Goal: Task Accomplishment & Management: Manage account settings

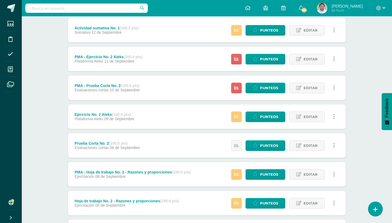
scroll to position [319, 0]
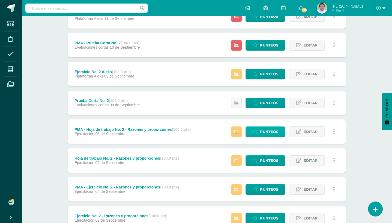
click at [263, 132] on span "Punteos" at bounding box center [269, 132] width 18 height 10
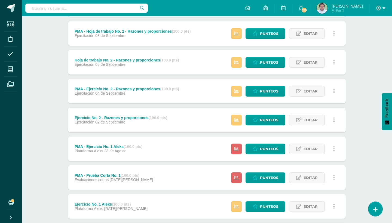
scroll to position [386, 0]
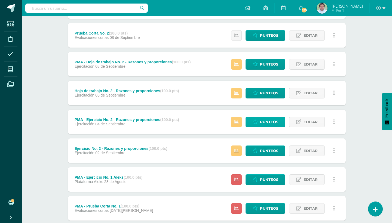
click at [262, 119] on span "Punteos" at bounding box center [269, 122] width 18 height 10
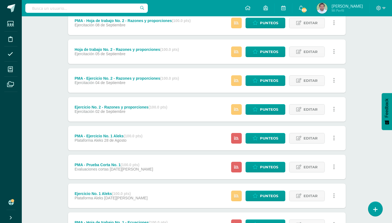
scroll to position [427, 0]
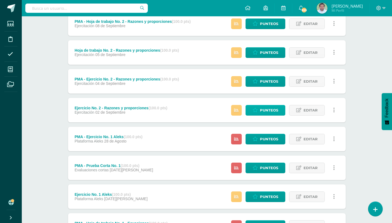
click at [256, 114] on link "Punteos" at bounding box center [265, 110] width 40 height 11
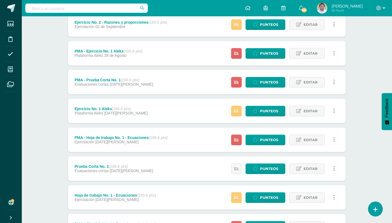
scroll to position [513, 0]
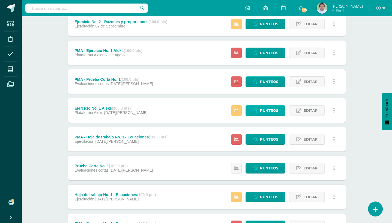
click at [269, 110] on span "Punteos" at bounding box center [269, 111] width 18 height 10
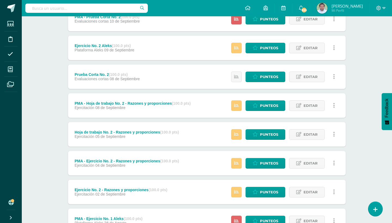
scroll to position [338, 0]
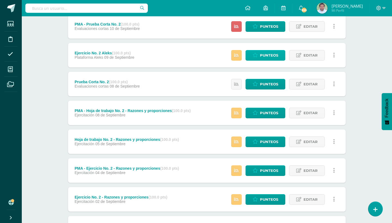
click at [269, 55] on span "Punteos" at bounding box center [269, 55] width 18 height 10
click at [270, 60] on span "Punteos" at bounding box center [269, 55] width 18 height 10
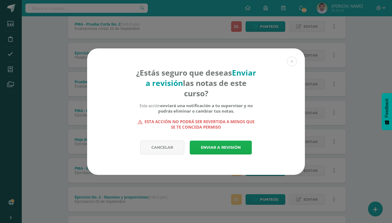
click at [212, 145] on link "Enviar a revisión" at bounding box center [221, 148] width 62 height 14
click at [294, 64] on button at bounding box center [292, 62] width 10 height 10
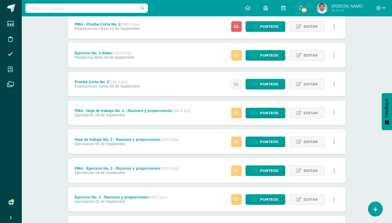
click at [9, 67] on icon at bounding box center [10, 69] width 5 height 5
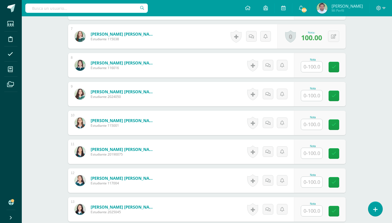
scroll to position [343, 0]
click at [314, 153] on input "text" at bounding box center [315, 153] width 22 height 11
type input "100"
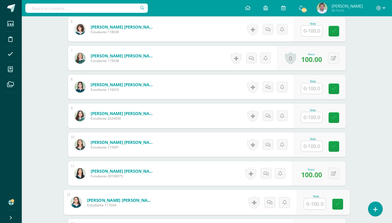
scroll to position [340, 0]
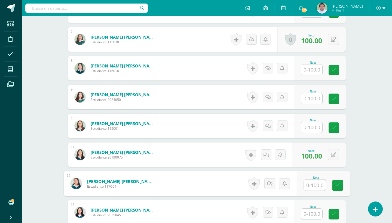
click at [318, 67] on input "text" at bounding box center [311, 69] width 21 height 11
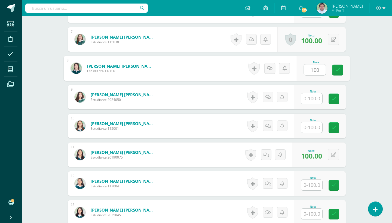
type input "100"
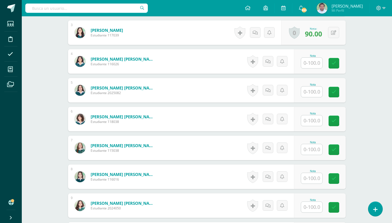
scroll to position [232, 0]
click at [308, 177] on input "text" at bounding box center [311, 178] width 21 height 11
type input "64"
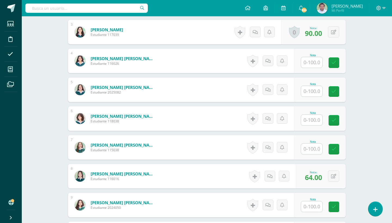
click at [326, 180] on div "0 Logros Logros obtenidos Aún no hay logros agregados Nota: 64.00" at bounding box center [321, 176] width 50 height 24
click at [340, 171] on div "0 Logros Logros obtenidos Aún no hay logros agregados Nota: 64.00" at bounding box center [321, 176] width 50 height 24
click at [337, 173] on button at bounding box center [333, 176] width 11 height 11
click at [320, 178] on link at bounding box center [322, 178] width 11 height 11
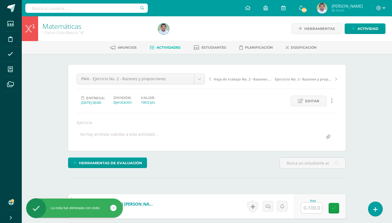
scroll to position [0, 0]
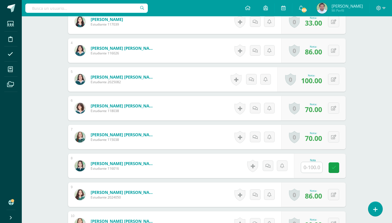
scroll to position [262, 0]
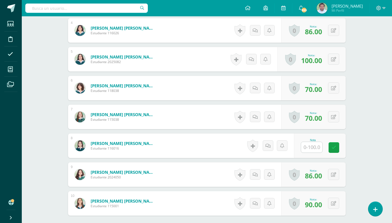
click at [312, 146] on input "text" at bounding box center [311, 147] width 21 height 11
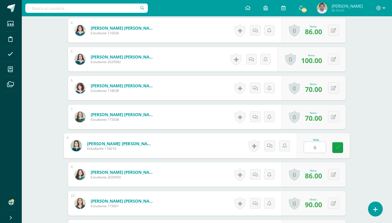
type input "64"
click at [340, 145] on link at bounding box center [337, 147] width 11 height 11
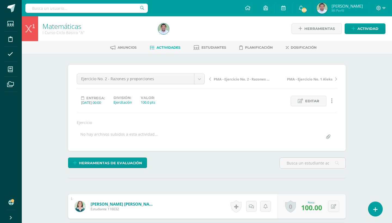
scroll to position [0, 0]
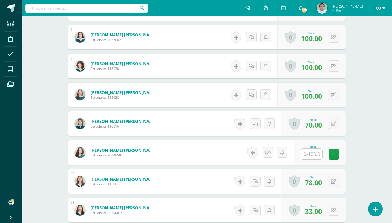
scroll to position [304, 0]
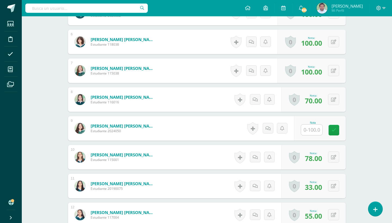
click at [311, 129] on input "text" at bounding box center [311, 130] width 21 height 11
type input "100"
click at [337, 126] on link at bounding box center [337, 130] width 11 height 11
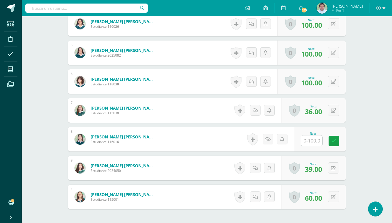
scroll to position [264, 0]
click at [311, 140] on input "text" at bounding box center [311, 140] width 21 height 11
type input "0"
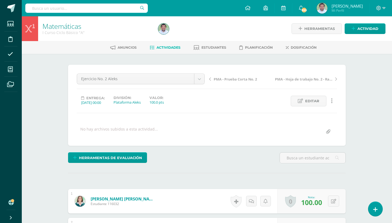
scroll to position [0, 0]
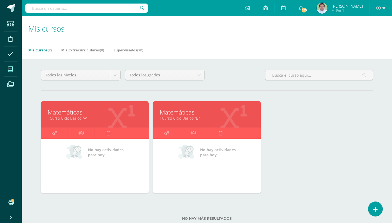
click at [189, 112] on link "Matemáticas" at bounding box center [207, 112] width 94 height 8
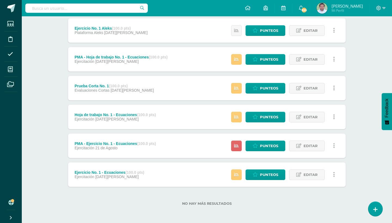
scroll to position [593, 0]
click at [259, 114] on link "Punteos" at bounding box center [265, 117] width 40 height 11
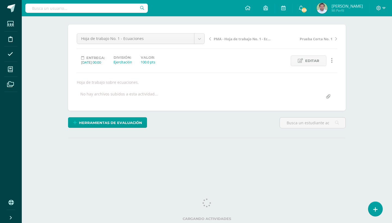
scroll to position [40, 0]
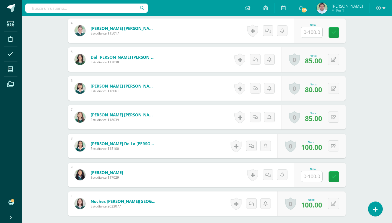
scroll to position [264, 0]
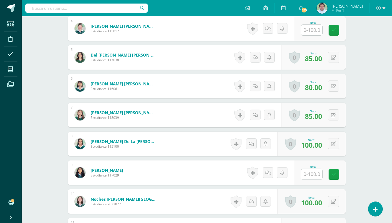
click at [313, 174] on input "text" at bounding box center [311, 174] width 21 height 11
type input "65"
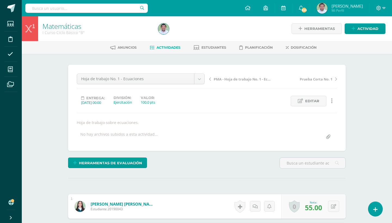
scroll to position [0, 0]
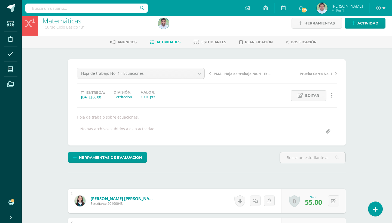
scroll to position [6, 0]
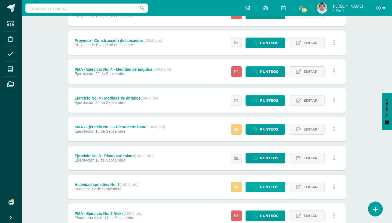
scroll to position [162, 0]
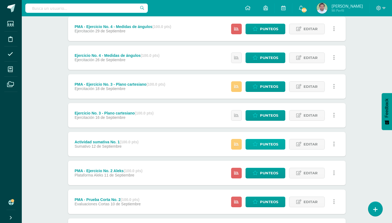
click at [261, 145] on span "Punteos" at bounding box center [269, 144] width 18 height 10
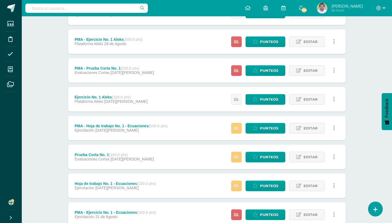
scroll to position [536, 0]
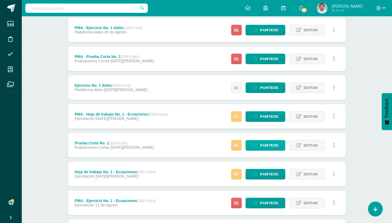
click at [264, 144] on span "Punteos" at bounding box center [269, 145] width 18 height 10
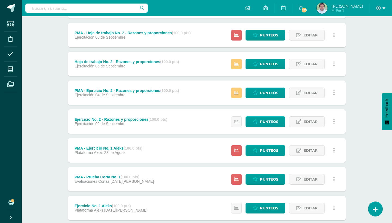
scroll to position [414, 0]
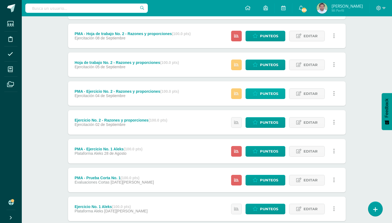
click at [264, 91] on span "Punteos" at bounding box center [269, 94] width 18 height 10
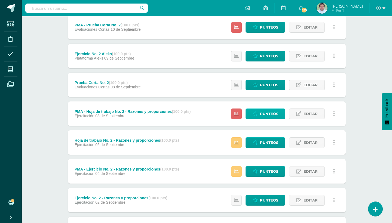
scroll to position [332, 0]
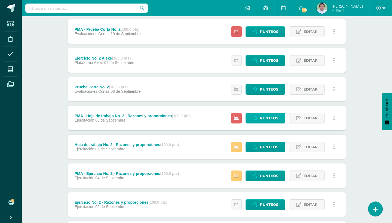
click at [261, 115] on span "Punteos" at bounding box center [269, 118] width 18 height 10
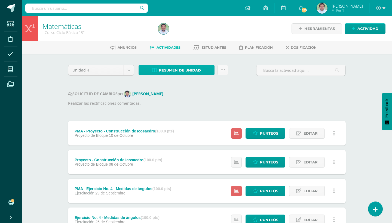
scroll to position [0, 0]
click at [225, 67] on link at bounding box center [222, 70] width 11 height 11
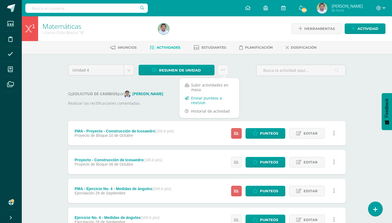
click at [204, 97] on link "Enviar punteos a revision" at bounding box center [209, 100] width 60 height 13
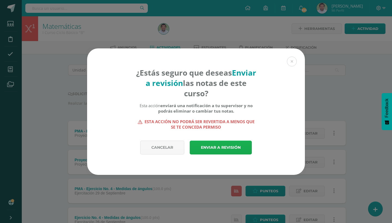
click at [222, 146] on link "Enviar a revisión" at bounding box center [221, 148] width 62 height 14
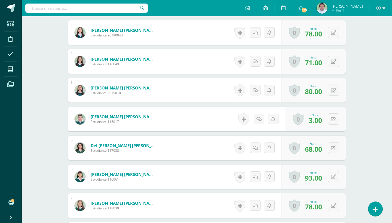
scroll to position [301, 0]
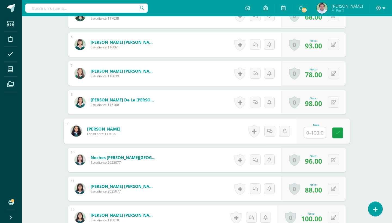
click at [311, 133] on input "text" at bounding box center [315, 132] width 22 height 11
type input "64"
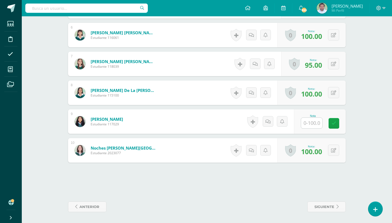
scroll to position [315, 0]
click at [310, 121] on input "text" at bounding box center [315, 123] width 22 height 11
type input "50"
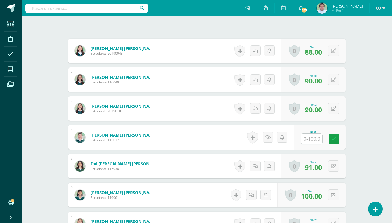
scroll to position [168, 0]
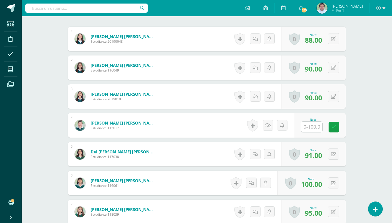
click at [312, 125] on input "text" at bounding box center [311, 127] width 21 height 11
type input "37"
click at [339, 129] on icon at bounding box center [337, 127] width 5 height 5
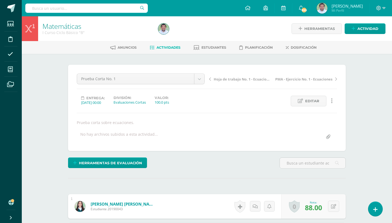
scroll to position [0, 0]
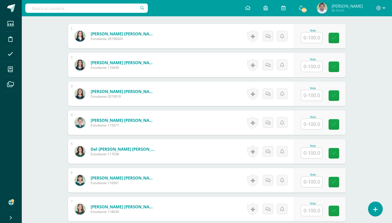
scroll to position [171, 0]
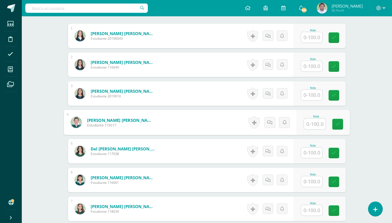
click at [312, 126] on input "text" at bounding box center [315, 124] width 22 height 11
type input "40"
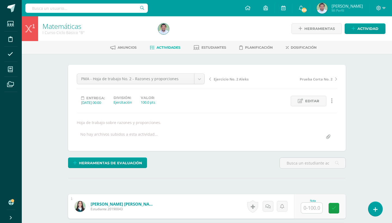
scroll to position [0, 0]
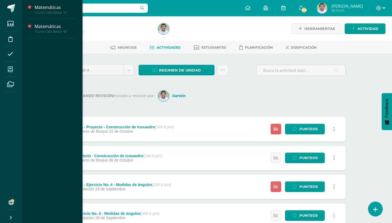
click at [13, 68] on icon at bounding box center [10, 69] width 5 height 5
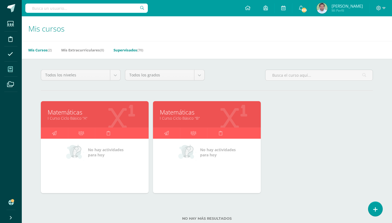
click at [138, 49] on link "Supervisados (70)" at bounding box center [128, 50] width 30 height 9
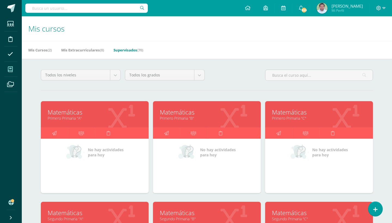
click at [70, 116] on link "Primero Primaria "A"" at bounding box center [95, 118] width 94 height 5
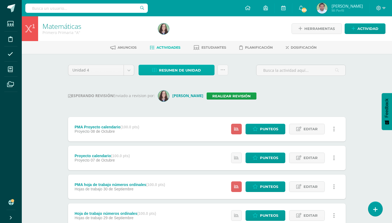
click at [205, 71] on link "Resumen de unidad" at bounding box center [176, 70] width 76 height 11
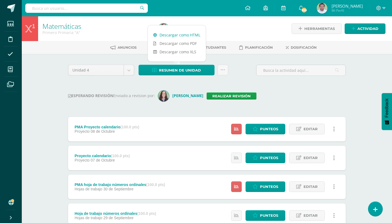
click at [192, 34] on link "Descargar como HTML" at bounding box center [177, 35] width 58 height 8
click at [219, 95] on link "Realizar revisión" at bounding box center [231, 95] width 50 height 7
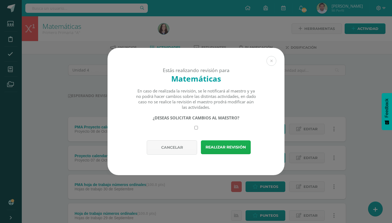
click at [222, 146] on button "Realizar revisión" at bounding box center [226, 147] width 50 height 14
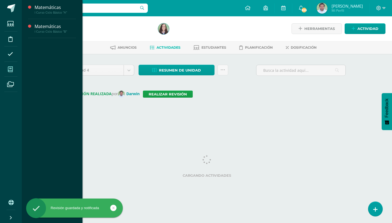
click at [11, 68] on icon at bounding box center [10, 69] width 5 height 5
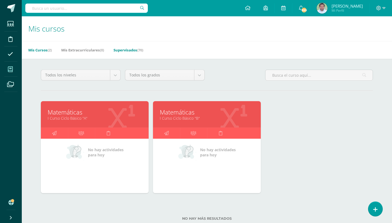
click at [134, 51] on link "Supervisados (70)" at bounding box center [128, 50] width 30 height 9
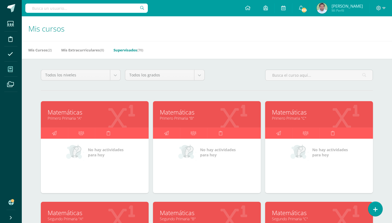
click at [188, 114] on link "Matemáticas" at bounding box center [207, 112] width 94 height 8
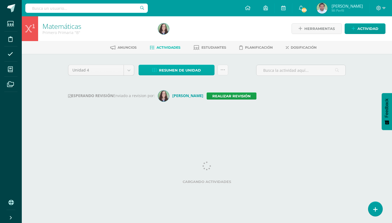
click at [204, 69] on link "Resumen de unidad" at bounding box center [176, 70] width 76 height 11
click at [186, 35] on div at bounding box center [215, 28] width 118 height 25
click at [200, 67] on span "Resumen de unidad" at bounding box center [180, 70] width 42 height 10
click at [201, 72] on link "Resumen de unidad" at bounding box center [176, 70] width 76 height 11
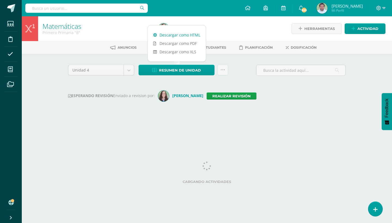
click at [182, 35] on link "Descargar como HTML" at bounding box center [177, 35] width 58 height 8
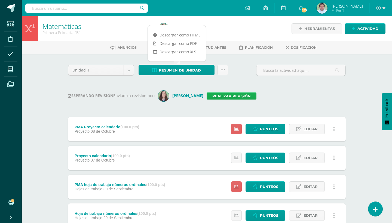
click at [222, 97] on link "Realizar revisión" at bounding box center [231, 95] width 50 height 7
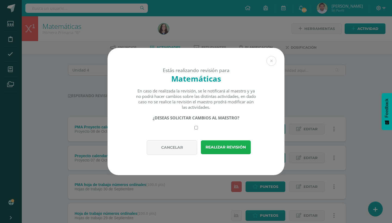
click at [218, 151] on button "Realizar revisión" at bounding box center [226, 147] width 50 height 14
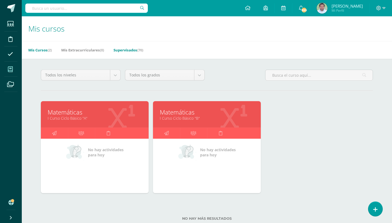
click at [136, 51] on link "Supervisados (70)" at bounding box center [128, 50] width 30 height 9
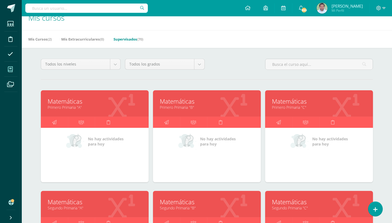
scroll to position [3, 0]
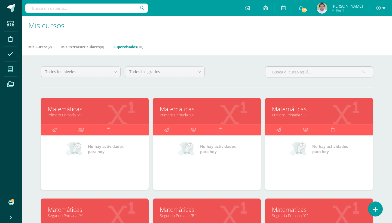
click at [293, 110] on link "Matemáticas" at bounding box center [319, 109] width 94 height 8
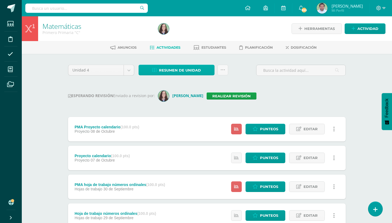
click at [205, 70] on link "Resumen de unidad" at bounding box center [176, 70] width 76 height 11
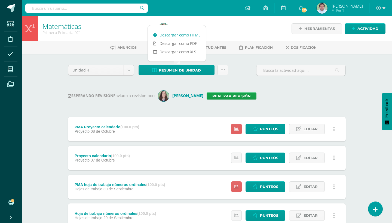
click at [187, 35] on link "Descargar como HTML" at bounding box center [177, 35] width 58 height 8
click at [234, 97] on link "Realizar revisión" at bounding box center [231, 95] width 50 height 7
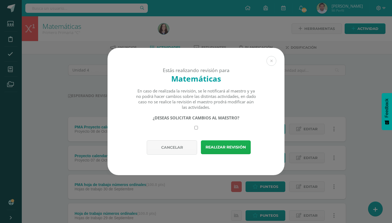
click at [222, 147] on button "Realizar revisión" at bounding box center [226, 147] width 50 height 14
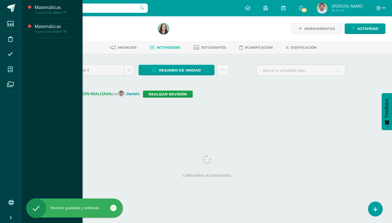
click at [11, 65] on span at bounding box center [10, 69] width 12 height 12
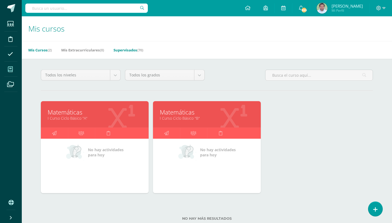
click at [136, 48] on link "Supervisados (70)" at bounding box center [128, 50] width 30 height 9
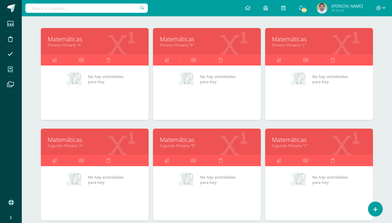
scroll to position [75, 0]
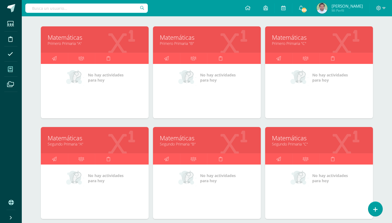
click at [77, 135] on link "Matemáticas" at bounding box center [95, 138] width 94 height 8
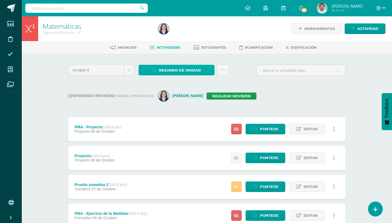
click at [208, 71] on link "Resumen de unidad" at bounding box center [176, 70] width 76 height 11
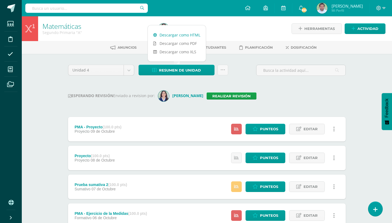
click at [190, 34] on link "Descargar como HTML" at bounding box center [177, 35] width 58 height 8
click at [230, 95] on link "Realizar revisión" at bounding box center [231, 95] width 50 height 7
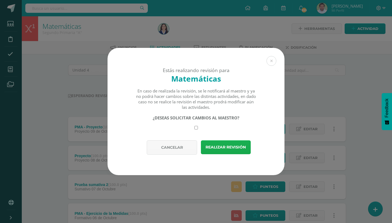
click at [222, 152] on button "Realizar revisión" at bounding box center [226, 147] width 50 height 14
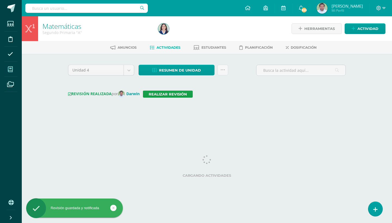
click at [10, 69] on icon at bounding box center [10, 69] width 5 height 5
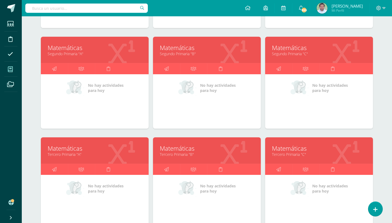
scroll to position [154, 0]
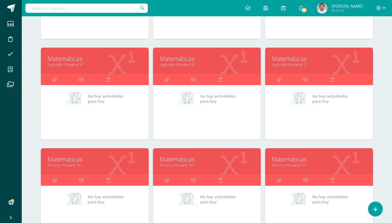
click at [182, 55] on link "Matemáticas" at bounding box center [207, 58] width 94 height 8
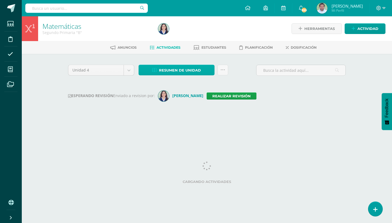
click at [204, 70] on link "Resumen de unidad" at bounding box center [176, 70] width 76 height 11
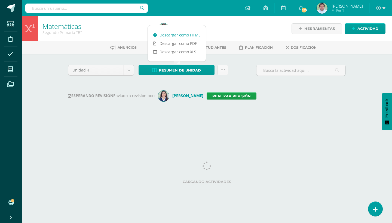
click at [182, 35] on link "Descargar como HTML" at bounding box center [177, 35] width 58 height 8
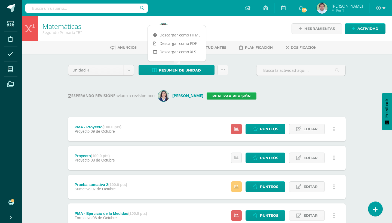
click at [220, 96] on link "Realizar revisión" at bounding box center [231, 95] width 50 height 7
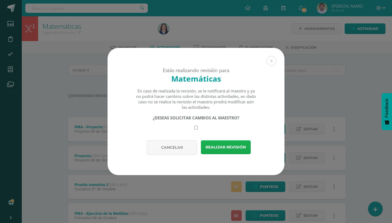
click at [231, 149] on button "Realizar revisión" at bounding box center [226, 147] width 50 height 14
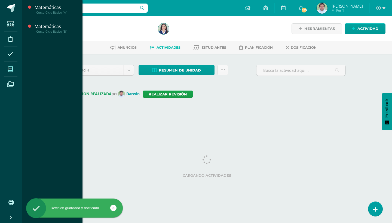
click at [8, 72] on icon at bounding box center [10, 69] width 5 height 5
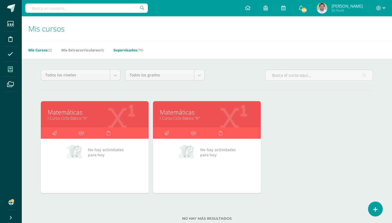
click at [130, 51] on link "Supervisados (70)" at bounding box center [128, 50] width 30 height 9
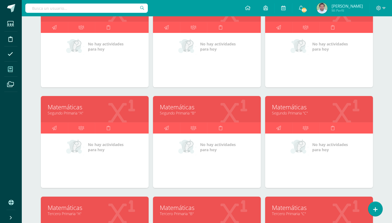
scroll to position [119, 0]
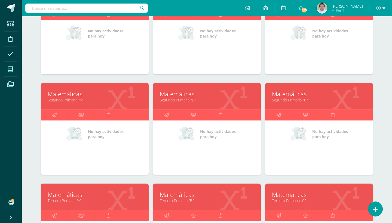
click at [292, 96] on link "Matemáticas" at bounding box center [319, 94] width 94 height 8
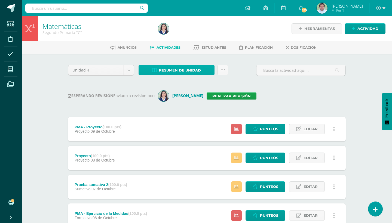
click at [190, 68] on span "Resumen de unidad" at bounding box center [180, 70] width 42 height 10
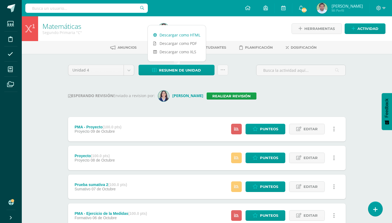
click at [182, 34] on link "Descargar como HTML" at bounding box center [177, 35] width 58 height 8
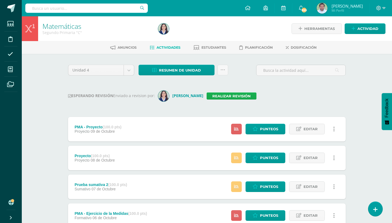
click at [227, 98] on link "Realizar revisión" at bounding box center [231, 95] width 50 height 7
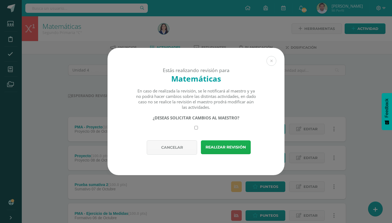
click at [227, 144] on button "Realizar revisión" at bounding box center [226, 147] width 50 height 14
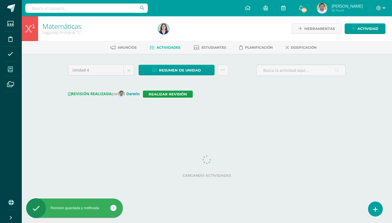
click at [8, 66] on span at bounding box center [10, 69] width 12 height 12
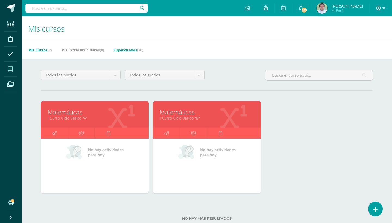
click at [137, 51] on link "Supervisados (70)" at bounding box center [128, 50] width 30 height 9
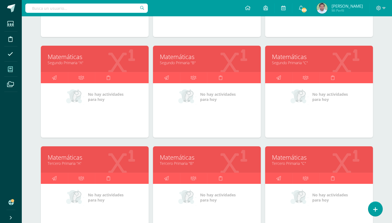
scroll to position [159, 0]
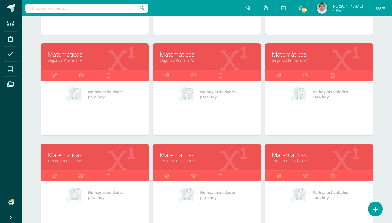
click at [71, 163] on link "Tercero Primaria "A"" at bounding box center [95, 160] width 94 height 5
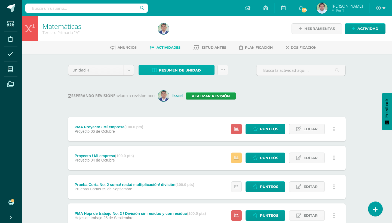
click at [203, 69] on link "Resumen de unidad" at bounding box center [176, 70] width 76 height 11
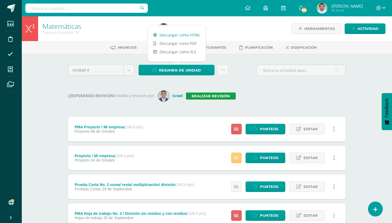
click at [181, 34] on link "Descargar como HTML" at bounding box center [177, 35] width 58 height 8
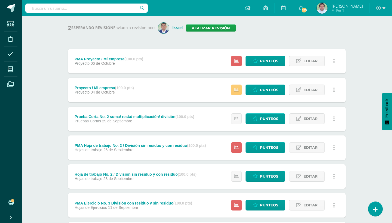
scroll to position [72, 0]
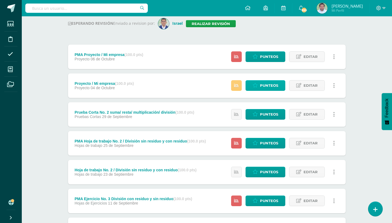
click at [268, 86] on span "Punteos" at bounding box center [269, 86] width 18 height 10
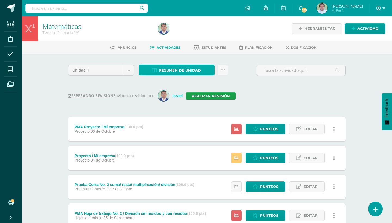
scroll to position [0, 0]
click at [209, 66] on link "Resumen de unidad" at bounding box center [176, 70] width 76 height 11
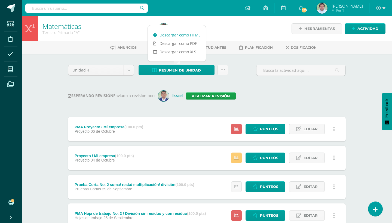
click at [183, 35] on link "Descargar como HTML" at bounding box center [177, 35] width 58 height 8
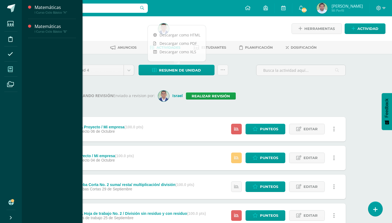
click at [10, 69] on icon at bounding box center [10, 69] width 5 height 5
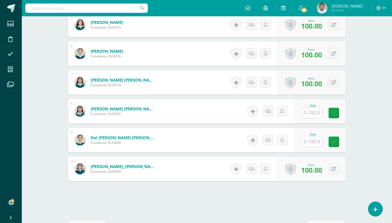
scroll to position [296, 0]
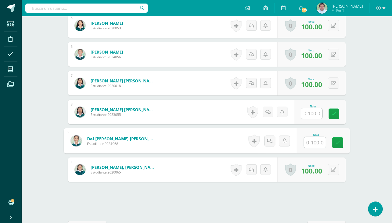
click at [314, 143] on input "text" at bounding box center [315, 142] width 22 height 11
type input "80"
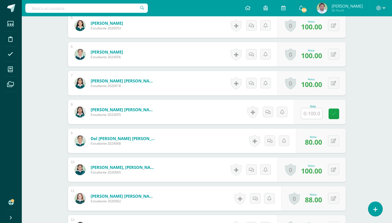
scroll to position [297, 0]
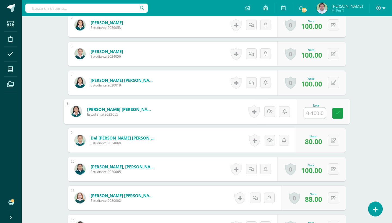
click at [311, 111] on input "text" at bounding box center [315, 113] width 22 height 11
type input "100"
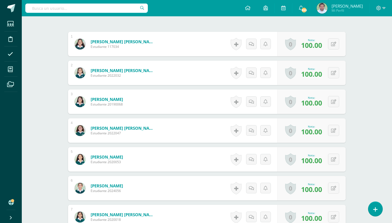
scroll to position [120, 0]
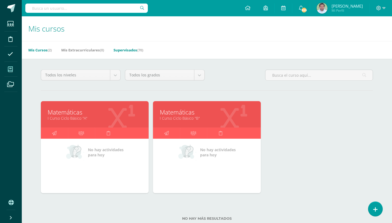
click at [139, 49] on link "Supervisados (70)" at bounding box center [128, 50] width 30 height 9
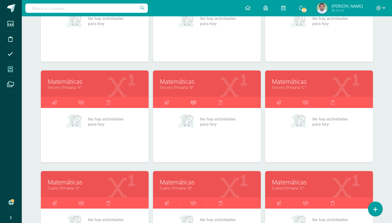
scroll to position [233, 0]
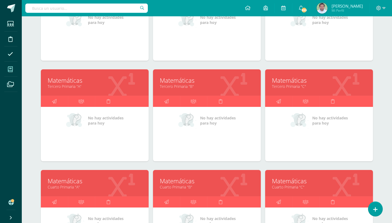
click at [187, 85] on link "Tercero Primaria "B"" at bounding box center [207, 86] width 94 height 5
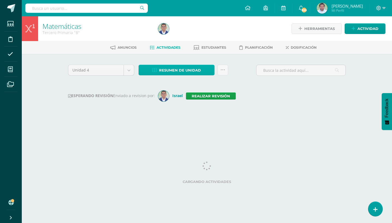
click at [204, 72] on link "Resumen de unidad" at bounding box center [176, 70] width 76 height 11
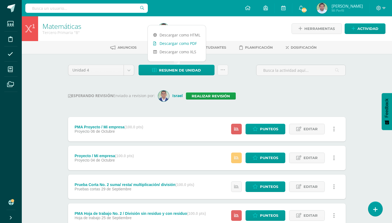
click at [179, 39] on link "Descargar como PDF" at bounding box center [177, 43] width 58 height 8
click at [179, 36] on link "Descargar como HTML" at bounding box center [177, 35] width 58 height 8
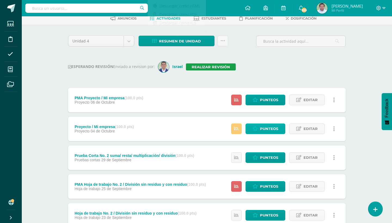
click at [269, 127] on span "Punteos" at bounding box center [269, 129] width 18 height 10
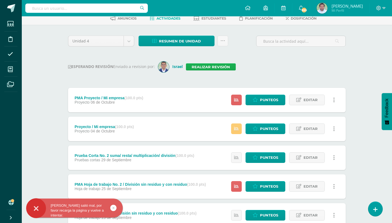
click at [213, 68] on link "Realizar revisión" at bounding box center [211, 66] width 50 height 7
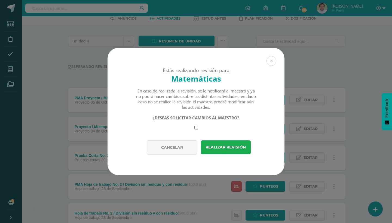
click at [225, 146] on button "Realizar revisión" at bounding box center [226, 147] width 50 height 14
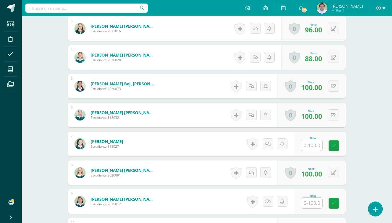
scroll to position [238, 0]
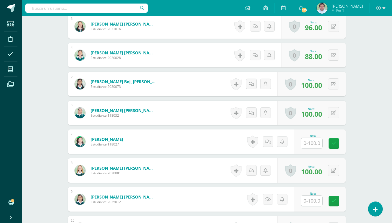
click at [314, 141] on input "text" at bounding box center [311, 143] width 21 height 11
type input "100"
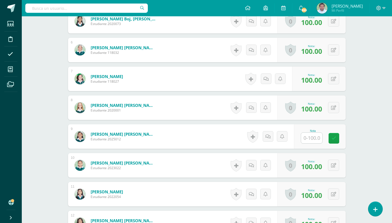
scroll to position [301, 0]
click at [309, 140] on input "text" at bounding box center [311, 137] width 21 height 11
type input "100"
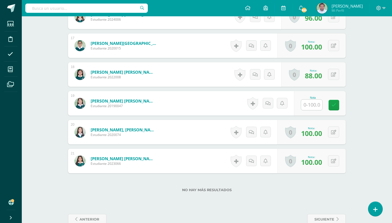
scroll to position [626, 0]
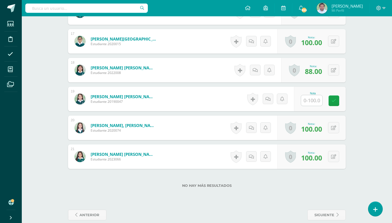
click at [310, 101] on input "text" at bounding box center [311, 100] width 21 height 11
type input "88"
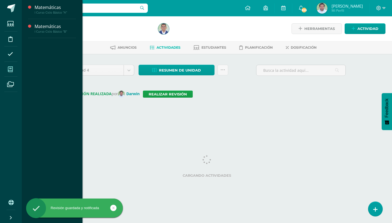
click at [12, 69] on icon at bounding box center [10, 69] width 5 height 5
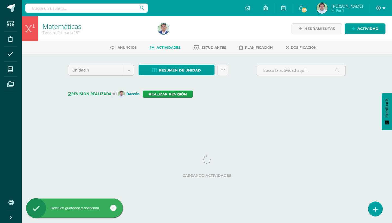
click at [228, 30] on div at bounding box center [215, 28] width 118 height 25
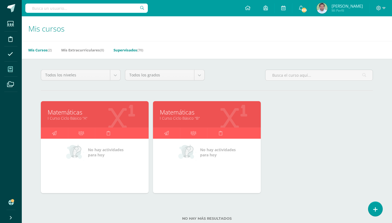
click at [138, 51] on link "Supervisados (70)" at bounding box center [128, 50] width 30 height 9
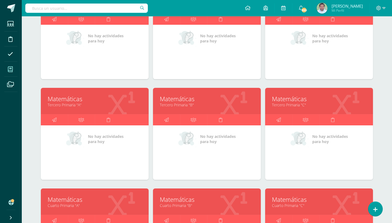
scroll to position [214, 0]
click at [290, 101] on link "Matemáticas" at bounding box center [319, 99] width 94 height 8
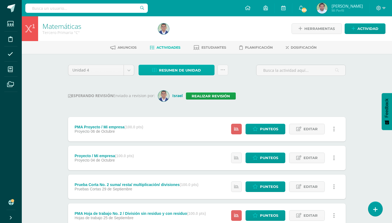
click at [203, 72] on link "Resumen de unidad" at bounding box center [176, 70] width 76 height 11
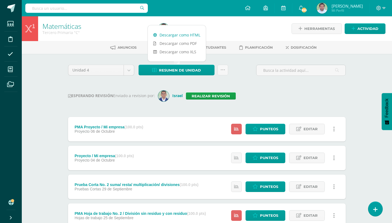
click at [170, 32] on link "Descargar como HTML" at bounding box center [177, 35] width 58 height 8
click at [215, 94] on link "Realizar revisión" at bounding box center [211, 95] width 50 height 7
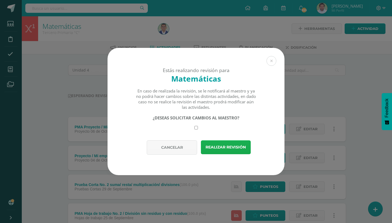
click at [228, 147] on button "Realizar revisión" at bounding box center [226, 147] width 50 height 14
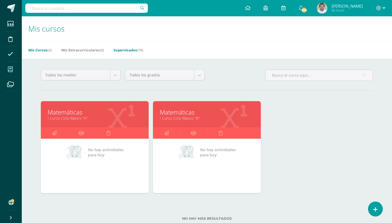
click at [132, 50] on link "Supervisados (70)" at bounding box center [128, 50] width 30 height 9
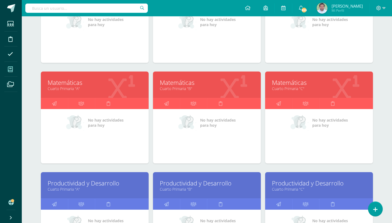
scroll to position [370, 0]
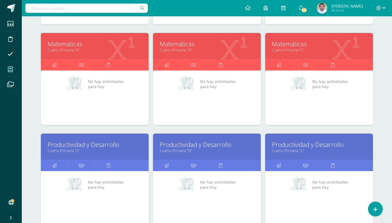
click at [62, 45] on link "Matemáticas" at bounding box center [95, 44] width 94 height 8
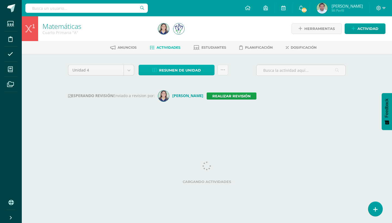
click at [207, 71] on link "Resumen de unidad" at bounding box center [176, 70] width 76 height 11
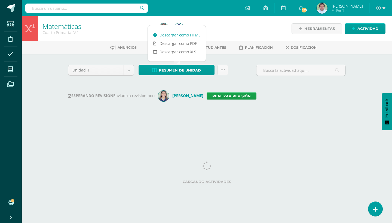
click at [175, 34] on link "Descargar como HTML" at bounding box center [177, 35] width 58 height 8
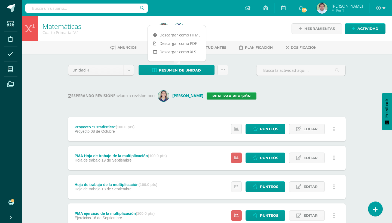
click at [193, 16] on div "Configuración Cerrar sesión Darwin Moreno Mi Perfil 855 855 Avisos 1417 avisos …" at bounding box center [207, 8] width 370 height 16
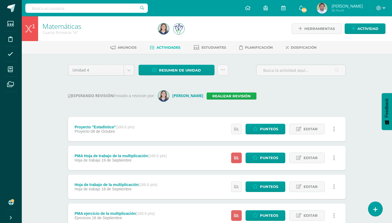
click at [214, 99] on link "Realizar revisión" at bounding box center [231, 95] width 50 height 7
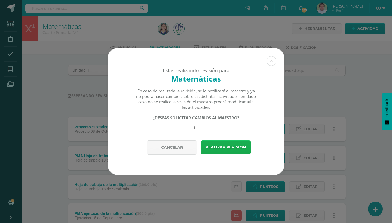
click at [228, 150] on button "Realizar revisión" at bounding box center [226, 147] width 50 height 14
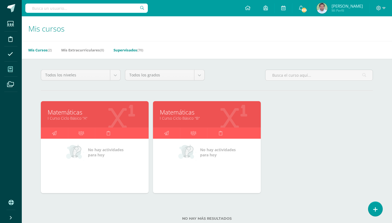
click at [134, 51] on link "Supervisados (70)" at bounding box center [128, 50] width 30 height 9
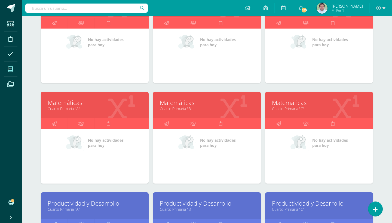
scroll to position [331, 0]
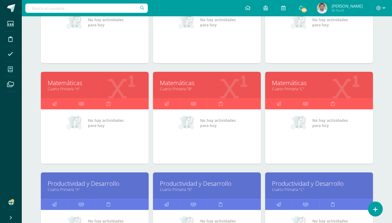
click at [184, 80] on link "Matemáticas" at bounding box center [207, 83] width 94 height 8
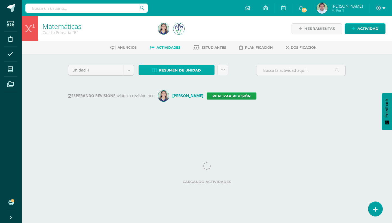
click at [206, 71] on link "Resumen de unidad" at bounding box center [176, 70] width 76 height 11
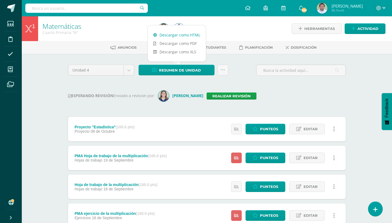
click at [173, 35] on link "Descargar como HTML" at bounding box center [177, 35] width 58 height 8
click at [221, 95] on link "Realizar revisión" at bounding box center [231, 95] width 50 height 7
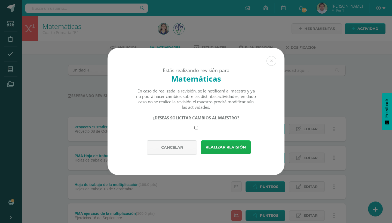
click at [231, 148] on button "Realizar revisión" at bounding box center [226, 147] width 50 height 14
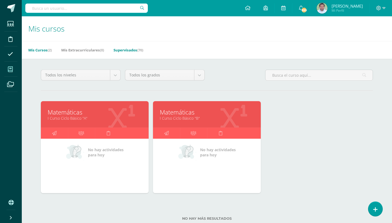
click at [143, 50] on span "(70)" at bounding box center [140, 50] width 6 height 5
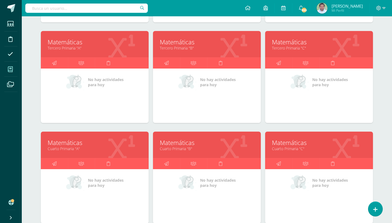
scroll to position [296, 0]
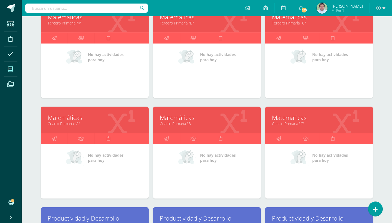
click at [288, 121] on link "Cuarto Primaria "C"" at bounding box center [319, 123] width 94 height 5
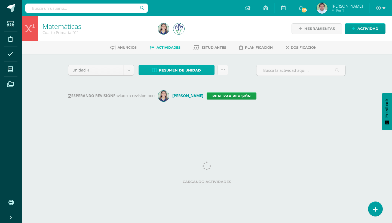
click at [206, 70] on link "Resumen de unidad" at bounding box center [176, 70] width 76 height 11
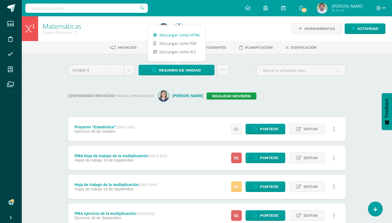
click at [183, 35] on link "Descargar como HTML" at bounding box center [177, 35] width 58 height 8
click at [222, 69] on icon at bounding box center [222, 70] width 5 height 5
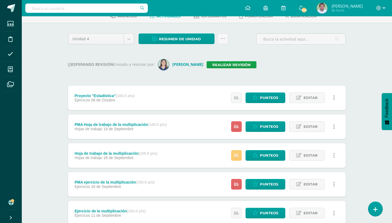
scroll to position [32, 0]
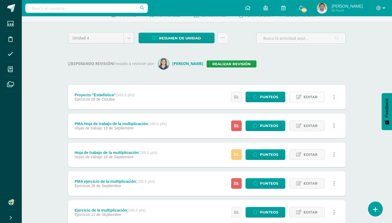
click at [308, 96] on span "Editar" at bounding box center [310, 97] width 14 height 10
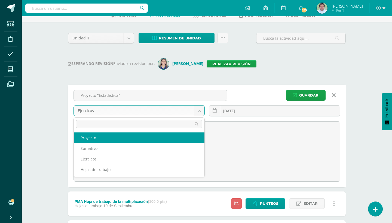
select select "236843"
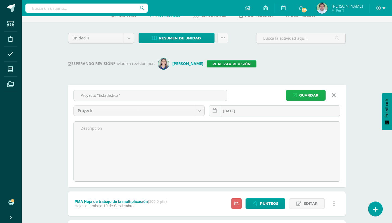
click at [309, 92] on span "Guardar" at bounding box center [308, 95] width 19 height 10
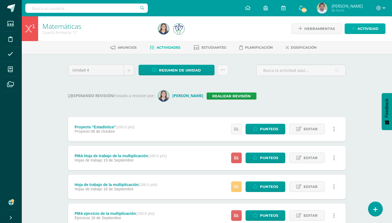
click at [371, 29] on span "Actividad" at bounding box center [367, 29] width 21 height 10
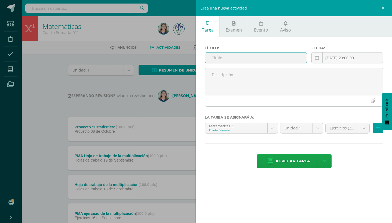
click at [230, 57] on input "text" at bounding box center [256, 57] width 102 height 11
type input "PMA - Proyecto "Estadística""
click at [320, 55] on link at bounding box center [316, 57] width 11 height 11
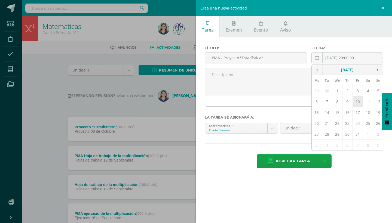
click at [355, 102] on td "10" at bounding box center [357, 101] width 10 height 11
type input "2025-10-10"
click at [318, 127] on body "La tarea Proyecto &quot;Estadística&quot; fue editada exitosamente. Estudiantes…" at bounding box center [196, 217] width 392 height 435
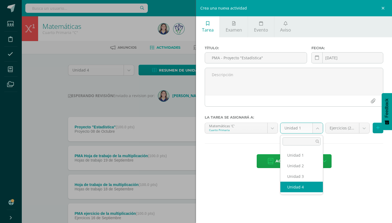
select select "236842"
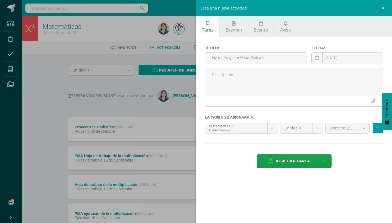
click at [363, 129] on body "La tarea Proyecto &quot;Estadística&quot; fue editada exitosamente. Estudiantes…" at bounding box center [196, 217] width 392 height 435
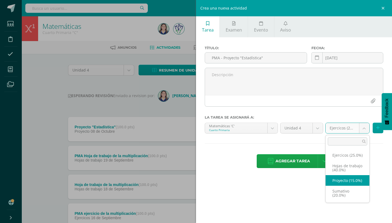
select select "236843"
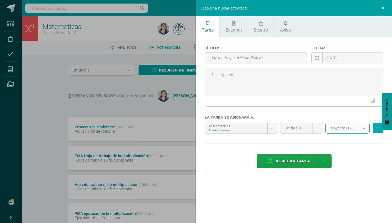
click at [376, 129] on button at bounding box center [377, 128] width 11 height 11
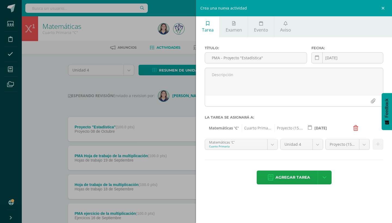
click at [274, 139] on div "Título: PMA - Proyecto "Estadística" Fecha: 2025-10-10 October, 2025 Mo Tu We T…" at bounding box center [294, 115] width 196 height 157
click at [272, 142] on body "La tarea Proyecto &quot;Estadística&quot; fue editada exitosamente. Estudiantes…" at bounding box center [196, 217] width 392 height 435
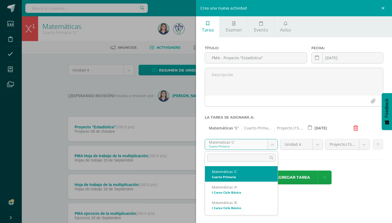
click at [268, 143] on body "La tarea Proyecto &quot;Estadística&quot; fue editada exitosamente. Estudiantes…" at bounding box center [196, 217] width 392 height 435
select select "227496"
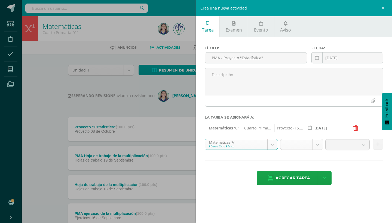
click at [315, 142] on body "La tarea Proyecto &quot;Estadística&quot; fue editada exitosamente. Estudiantes…" at bounding box center [196, 217] width 392 height 435
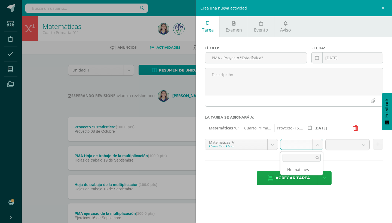
click at [365, 144] on body "La tarea Proyecto &quot;Estadística&quot; fue editada exitosamente. Estudiantes…" at bounding box center [196, 217] width 392 height 435
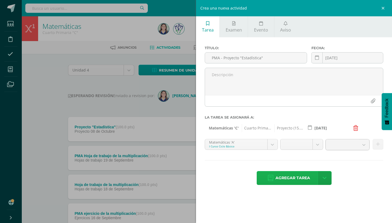
click at [301, 177] on span "Agregar tarea" at bounding box center [292, 177] width 35 height 13
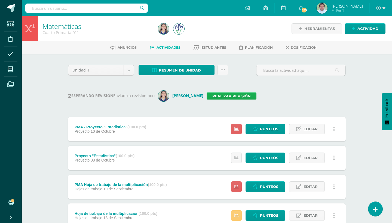
click at [219, 94] on link "Realizar revisión" at bounding box center [231, 95] width 50 height 7
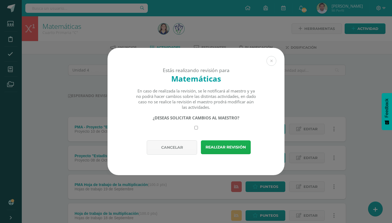
click at [224, 147] on button "Realizar revisión" at bounding box center [226, 147] width 50 height 14
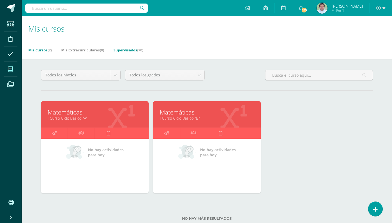
click at [134, 50] on link "Supervisados (70)" at bounding box center [128, 50] width 30 height 9
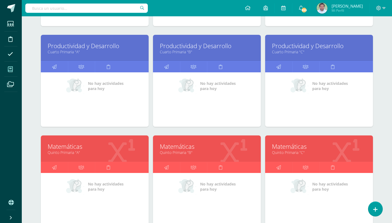
scroll to position [508, 0]
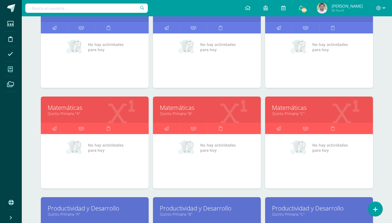
click at [73, 109] on link "Matemáticas" at bounding box center [95, 107] width 94 height 8
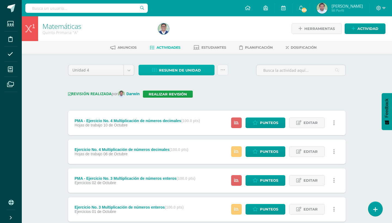
click at [198, 71] on span "Resumen de unidad" at bounding box center [180, 70] width 42 height 10
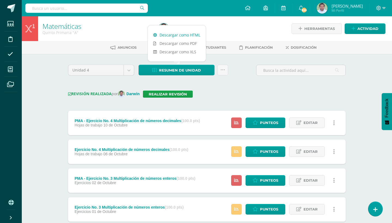
click at [182, 34] on link "Descargar como HTML" at bounding box center [177, 35] width 58 height 8
click at [179, 95] on link "Realizar revisión" at bounding box center [168, 94] width 50 height 7
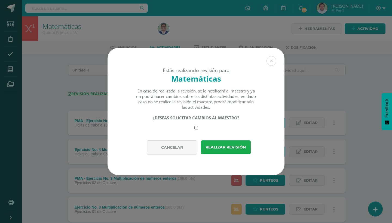
click at [223, 150] on button "Realizar revisión" at bounding box center [226, 147] width 50 height 14
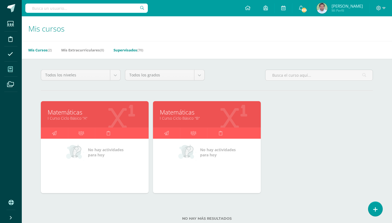
click at [138, 49] on link "Supervisados (70)" at bounding box center [128, 50] width 30 height 9
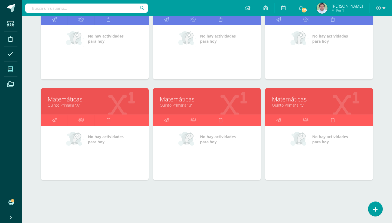
scroll to position [516, 0]
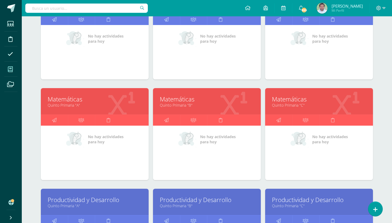
click at [189, 101] on link "Matemáticas" at bounding box center [207, 99] width 94 height 8
click at [293, 104] on link "Quinto Primaria "C"" at bounding box center [319, 105] width 94 height 5
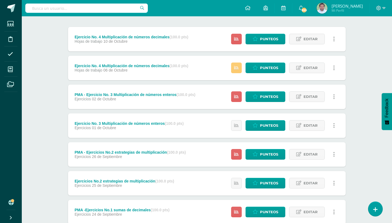
scroll to position [94, 0]
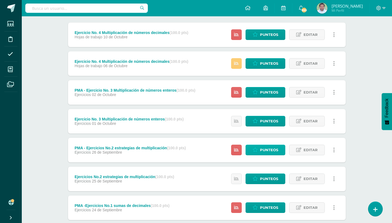
click at [270, 149] on span "Punteos" at bounding box center [269, 150] width 18 height 10
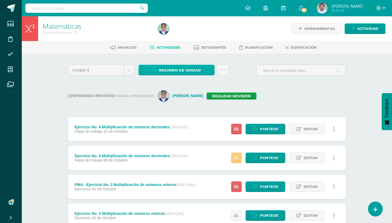
scroll to position [0, 0]
click at [209, 70] on link "Resumen de unidad" at bounding box center [176, 70] width 76 height 11
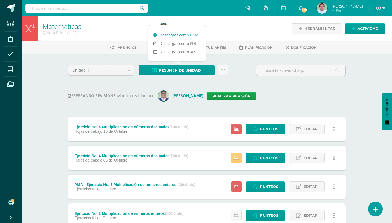
click at [171, 36] on link "Descargar como HTML" at bounding box center [177, 35] width 58 height 8
click at [239, 95] on link "Realizar revisión" at bounding box center [231, 95] width 50 height 7
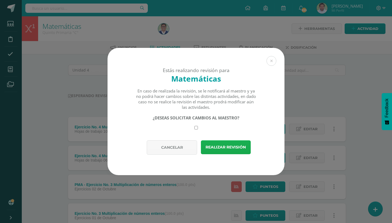
click at [225, 147] on button "Realizar revisión" at bounding box center [226, 147] width 50 height 14
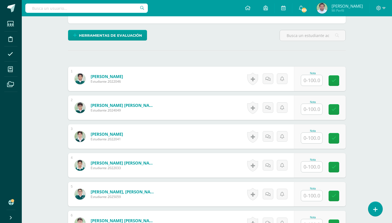
scroll to position [123, 0]
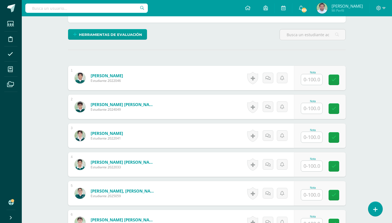
click at [307, 138] on input "text" at bounding box center [311, 137] width 21 height 11
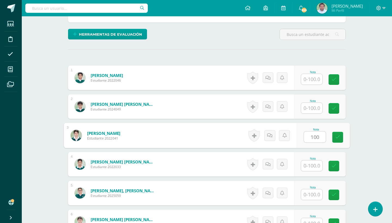
type input "100"
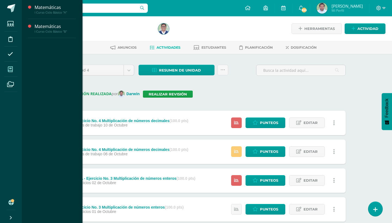
click at [8, 70] on span at bounding box center [10, 69] width 12 height 12
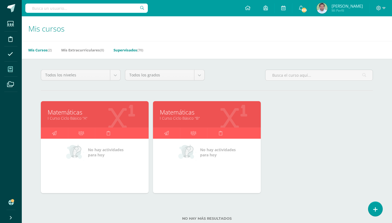
click at [140, 51] on span "(70)" at bounding box center [140, 50] width 6 height 5
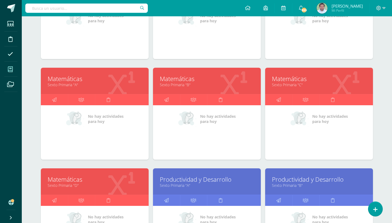
scroll to position [746, 0]
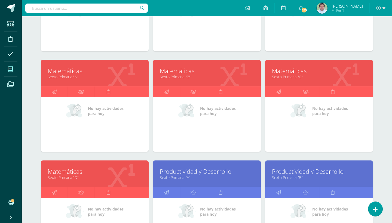
click at [71, 75] on link "Sexto Primaria "A"" at bounding box center [95, 76] width 94 height 5
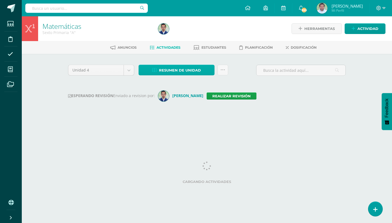
click at [208, 73] on link "Resumen de unidad" at bounding box center [176, 70] width 76 height 11
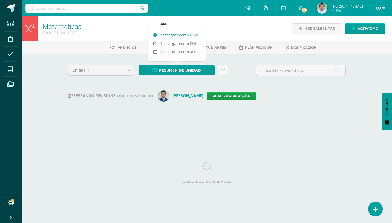
click at [182, 35] on link "Descargar como HTML" at bounding box center [177, 35] width 58 height 8
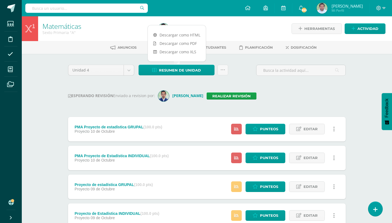
click at [237, 78] on div "Unidad 4 Unidad 1 Unidad 2 Unidad 3 Unidad 4 Resumen de unidad Subir actividade…" at bounding box center [207, 73] width 282 height 16
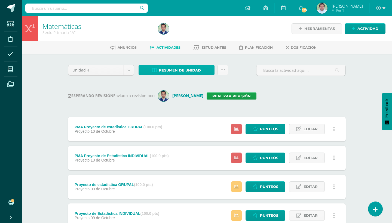
click at [201, 68] on link "Resumen de unidad" at bounding box center [176, 70] width 76 height 11
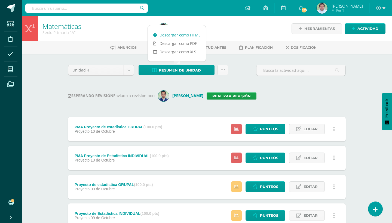
click at [178, 34] on link "Descargar como HTML" at bounding box center [177, 35] width 58 height 8
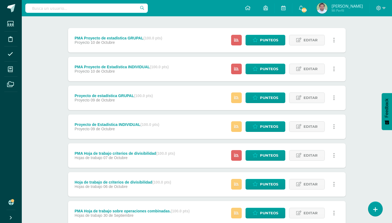
scroll to position [89, 0]
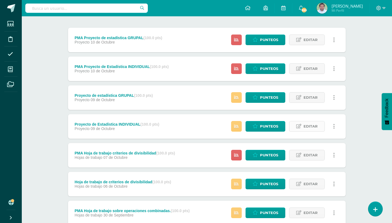
click at [315, 129] on span "Editar" at bounding box center [310, 126] width 14 height 10
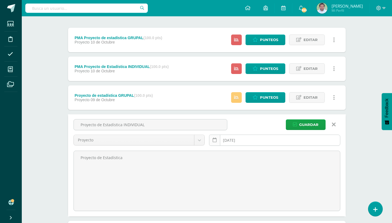
click at [214, 142] on icon at bounding box center [214, 140] width 4 height 5
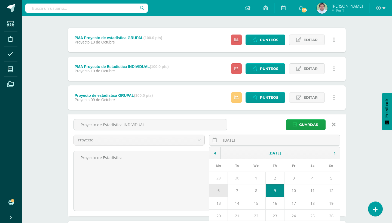
click at [218, 189] on td "6" at bounding box center [218, 190] width 18 height 13
type input "[DATE]"
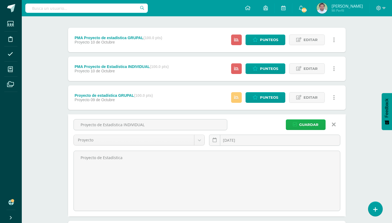
click at [309, 127] on span "Guardar" at bounding box center [308, 125] width 19 height 10
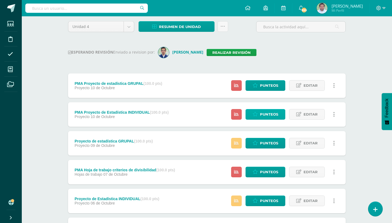
scroll to position [45, 0]
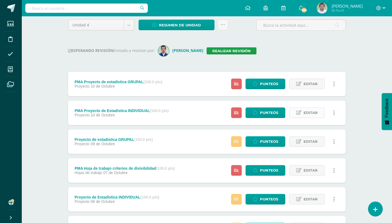
click at [310, 111] on span "Editar" at bounding box center [310, 113] width 14 height 10
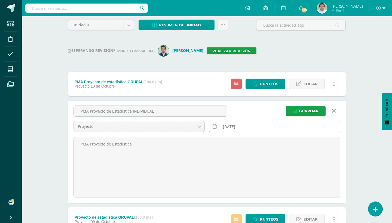
click at [218, 126] on link at bounding box center [214, 126] width 11 height 11
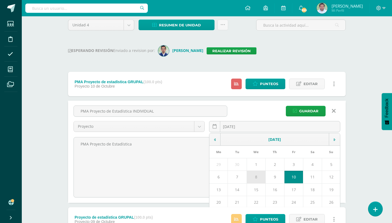
click at [261, 172] on td "8" at bounding box center [255, 177] width 19 height 13
type input "2025-10-08"
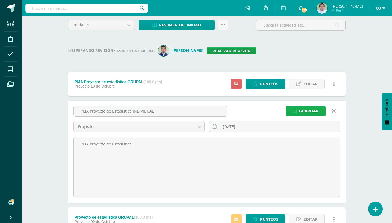
click at [307, 109] on span "Guardar" at bounding box center [308, 111] width 19 height 10
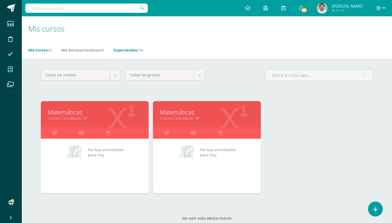
click at [128, 51] on link "Supervisados (70)" at bounding box center [128, 50] width 30 height 9
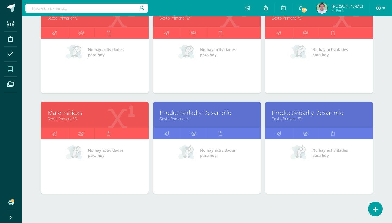
scroll to position [755, 0]
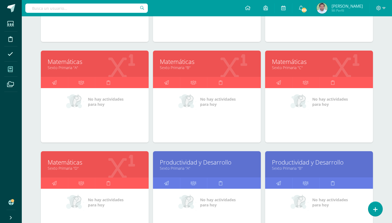
click at [182, 63] on link "Matemáticas" at bounding box center [207, 61] width 94 height 8
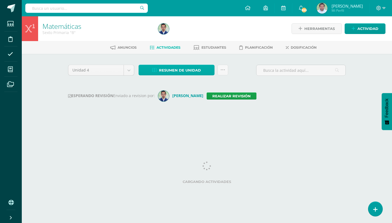
click at [206, 68] on link "Resumen de unidad" at bounding box center [176, 70] width 76 height 11
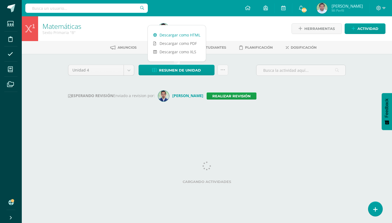
click at [183, 34] on link "Descargar como HTML" at bounding box center [177, 35] width 58 height 8
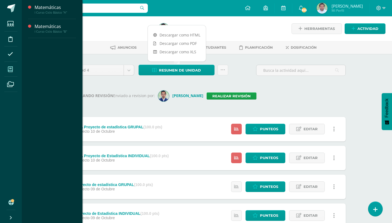
click at [11, 70] on icon at bounding box center [10, 69] width 5 height 5
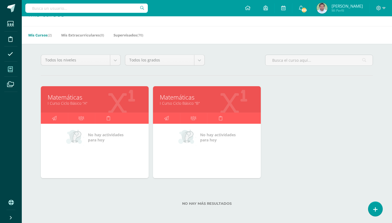
scroll to position [15, 0]
click at [134, 36] on link "Supervisados (70)" at bounding box center [128, 35] width 30 height 9
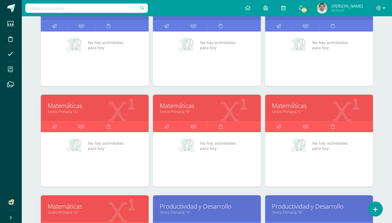
scroll to position [726, 0]
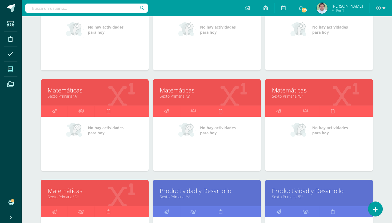
click at [288, 92] on link "Matemáticas" at bounding box center [319, 90] width 94 height 8
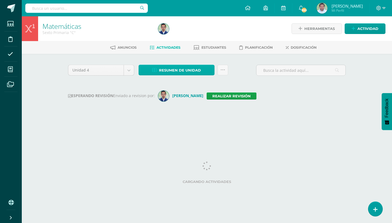
click at [210, 70] on link "Resumen de unidad" at bounding box center [176, 70] width 76 height 11
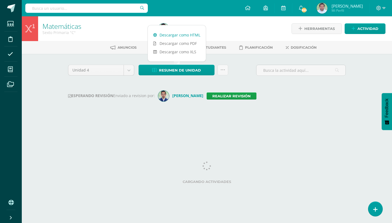
click at [182, 35] on link "Descargar como HTML" at bounding box center [177, 35] width 58 height 8
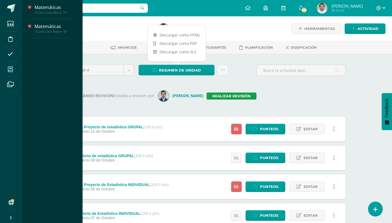
click at [11, 70] on icon at bounding box center [10, 69] width 5 height 5
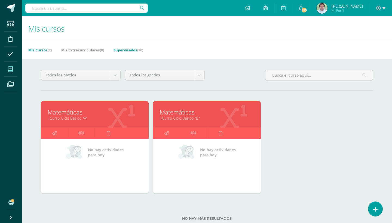
click at [129, 47] on link "Supervisados (70)" at bounding box center [128, 50] width 30 height 9
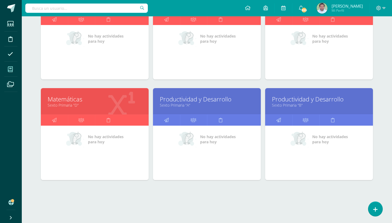
scroll to position [818, 0]
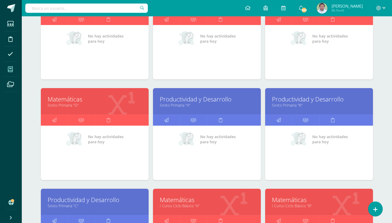
click at [69, 97] on link "Matemáticas" at bounding box center [95, 99] width 94 height 8
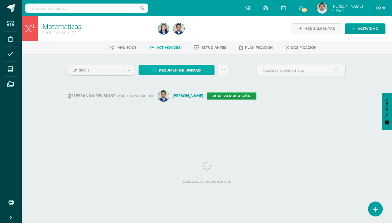
click at [204, 70] on link "Resumen de unidad" at bounding box center [176, 70] width 76 height 11
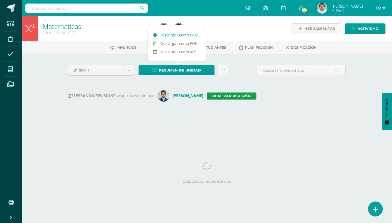
click at [178, 35] on link "Descargar como HTML" at bounding box center [177, 35] width 58 height 8
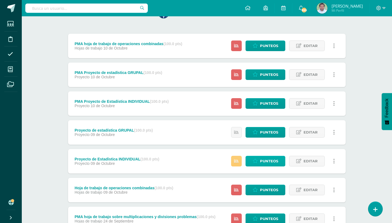
scroll to position [89, 0]
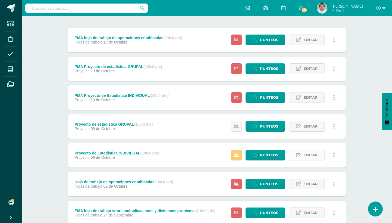
click at [308, 155] on span "Editar" at bounding box center [310, 155] width 14 height 10
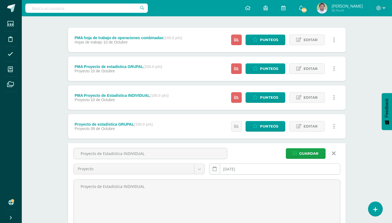
click at [216, 172] on link at bounding box center [214, 168] width 11 height 11
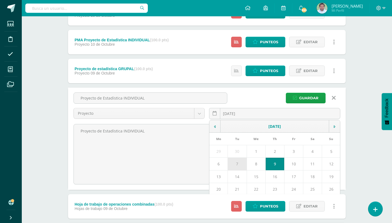
scroll to position [156, 0]
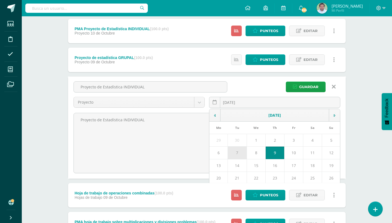
click at [236, 153] on td "7" at bounding box center [237, 153] width 19 height 13
type input "2025-10-07"
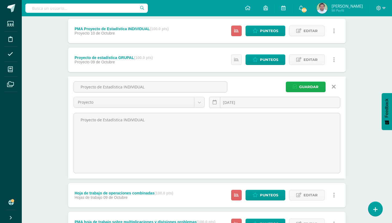
click at [308, 86] on span "Guardar" at bounding box center [308, 87] width 19 height 10
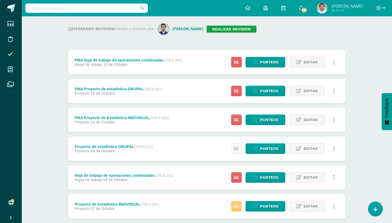
scroll to position [72, 0]
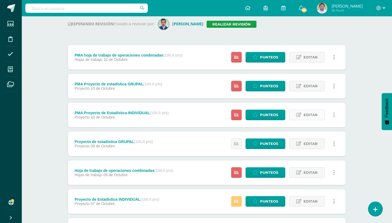
click at [311, 113] on span "Editar" at bounding box center [310, 115] width 14 height 10
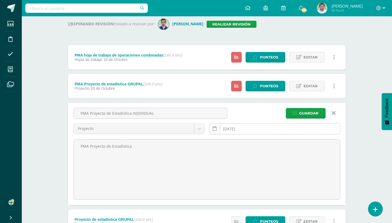
click at [218, 131] on link at bounding box center [214, 128] width 11 height 11
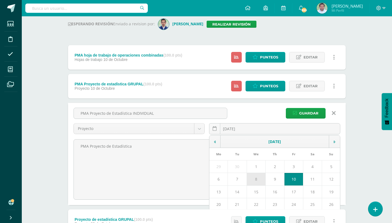
click at [256, 177] on td "8" at bounding box center [255, 179] width 19 height 13
type input "2025-10-08"
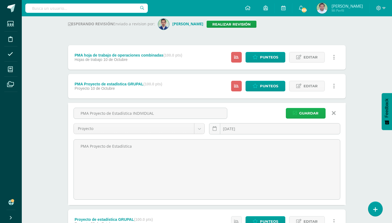
click at [304, 114] on span "Guardar" at bounding box center [308, 113] width 19 height 10
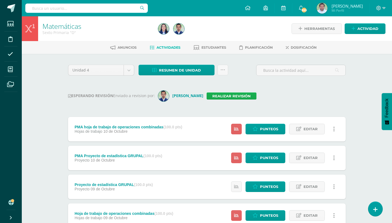
click at [230, 95] on link "Realizar revisión" at bounding box center [231, 95] width 50 height 7
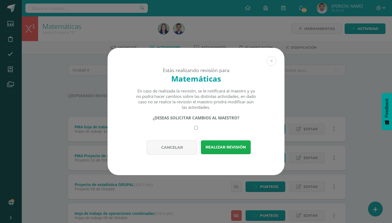
click at [222, 145] on button "Realizar revisión" at bounding box center [226, 147] width 50 height 14
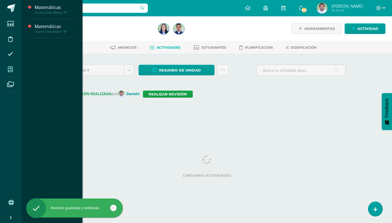
click at [12, 69] on icon at bounding box center [10, 69] width 5 height 5
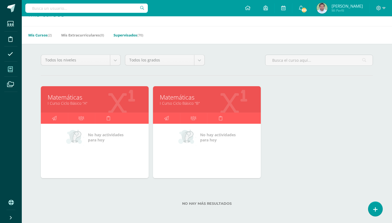
scroll to position [15, 0]
click at [142, 35] on span "(70)" at bounding box center [140, 35] width 6 height 5
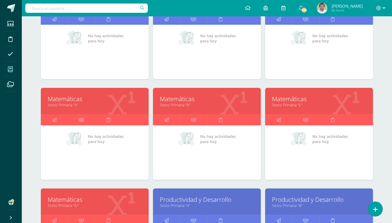
scroll to position [715, 0]
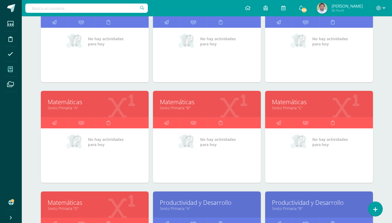
click at [76, 104] on link "Matemáticas" at bounding box center [95, 102] width 94 height 8
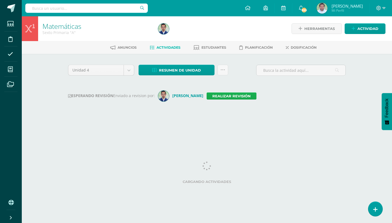
click at [232, 96] on link "Realizar revisión" at bounding box center [231, 95] width 50 height 7
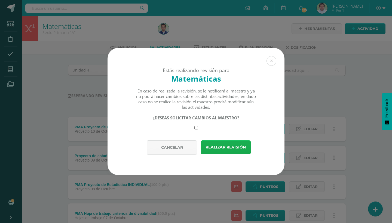
click at [222, 148] on button "Realizar revisión" at bounding box center [226, 147] width 50 height 14
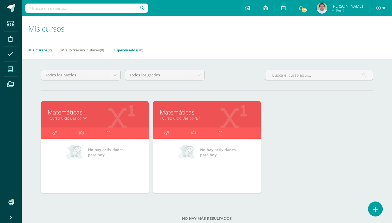
click at [137, 48] on link "Supervisados (70)" at bounding box center [128, 50] width 30 height 9
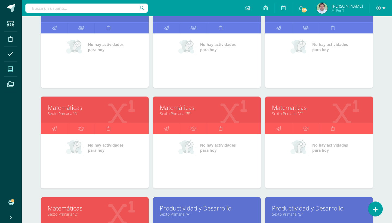
scroll to position [717, 0]
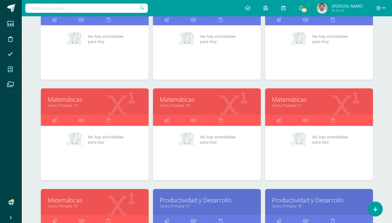
click at [175, 100] on link "Matemáticas" at bounding box center [207, 99] width 94 height 8
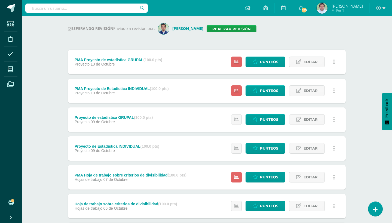
scroll to position [72, 0]
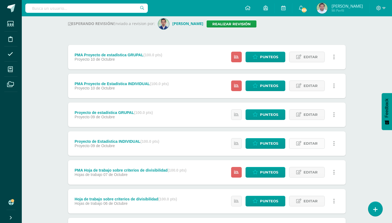
click at [307, 142] on span "Editar" at bounding box center [310, 143] width 14 height 10
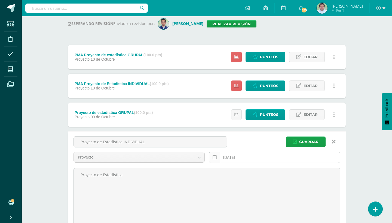
click at [218, 157] on link at bounding box center [214, 157] width 11 height 11
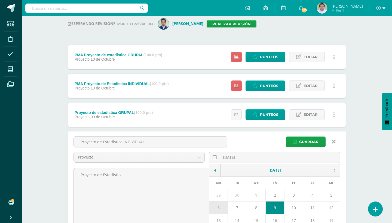
click at [217, 207] on td "6" at bounding box center [218, 208] width 18 height 13
type input "[DATE]"
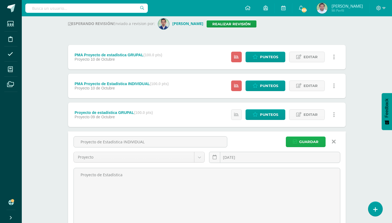
click at [309, 142] on span "Guardar" at bounding box center [308, 142] width 19 height 10
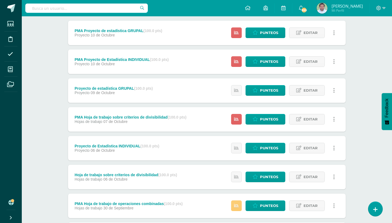
scroll to position [95, 0]
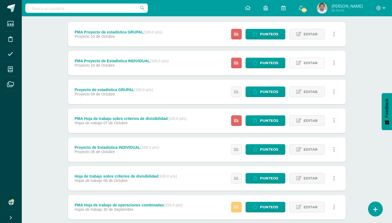
click at [304, 62] on span "Editar" at bounding box center [310, 63] width 14 height 10
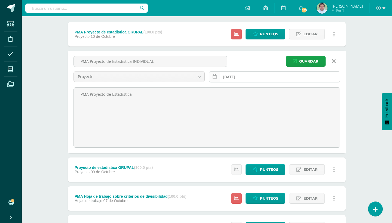
click at [216, 76] on link at bounding box center [214, 76] width 11 height 11
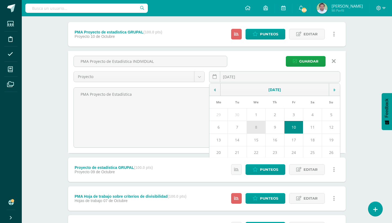
click at [258, 128] on td "8" at bounding box center [255, 127] width 19 height 13
type input "[DATE]"
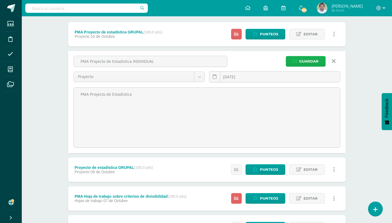
click at [312, 58] on span "Guardar" at bounding box center [308, 61] width 19 height 10
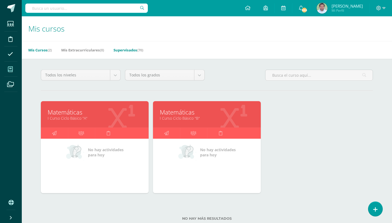
click at [133, 51] on link "Supervisados (70)" at bounding box center [128, 50] width 30 height 9
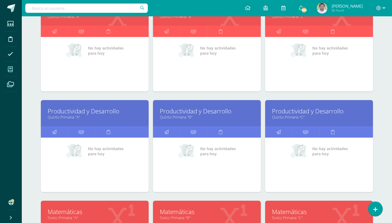
scroll to position [697, 0]
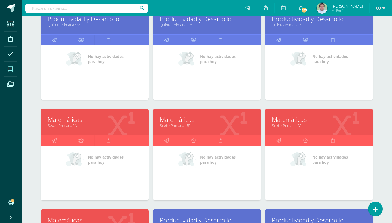
click at [286, 123] on link "Sexto Primaria "C"" at bounding box center [319, 125] width 94 height 5
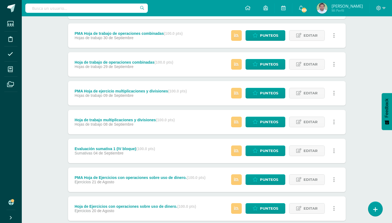
scroll to position [267, 0]
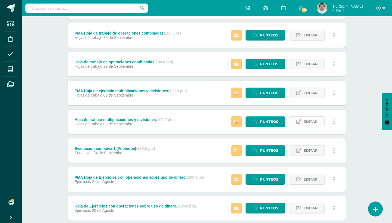
click at [309, 121] on span "Editar" at bounding box center [310, 122] width 14 height 10
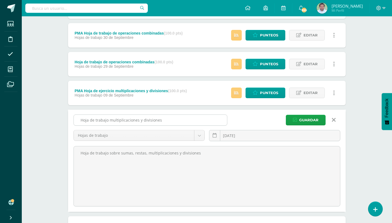
drag, startPoint x: 107, startPoint y: 121, endPoint x: 95, endPoint y: 121, distance: 11.2
click at [95, 121] on input "Hoja de trabajo multiplicaciones y divisiones" at bounding box center [150, 120] width 153 height 11
type input "Hoja de ejercicio sobre multiplicaciones y divisiones"
click at [199, 136] on body "Estudiantes Disciplina Asistencia Mis cursos Archivos Soporte Ayuda Reportar un…" at bounding box center [196, 33] width 392 height 601
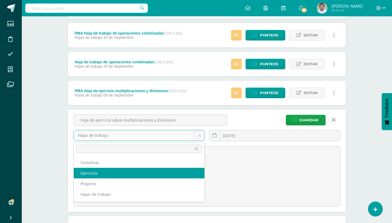
select select "259979"
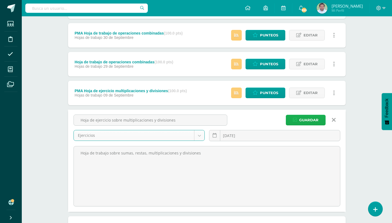
click at [305, 120] on span "Guardar" at bounding box center [308, 120] width 19 height 10
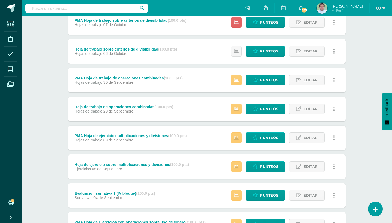
scroll to position [222, 0]
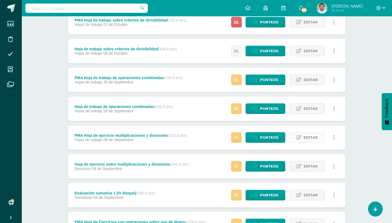
click at [308, 137] on span "Editar" at bounding box center [310, 137] width 14 height 10
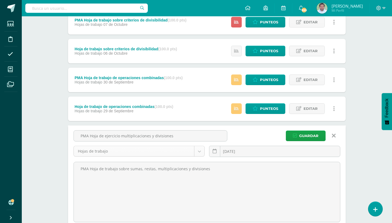
click at [204, 150] on body "La tarea Hoja de ejercicio sobre multiplicaciones y divisiones fue editada exit…" at bounding box center [196, 78] width 392 height 601
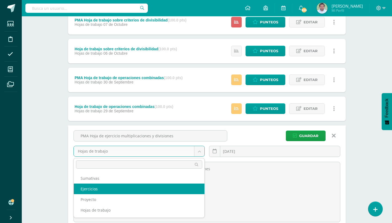
select select "259979"
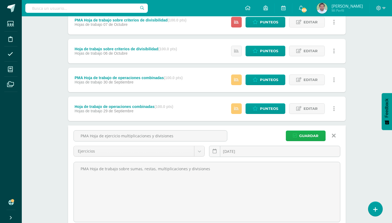
click at [308, 137] on span "Guardar" at bounding box center [308, 136] width 19 height 10
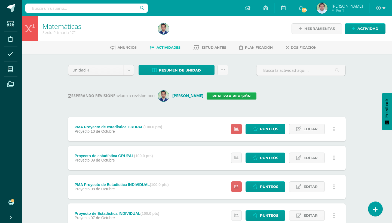
click at [230, 98] on link "Realizar revisión" at bounding box center [231, 95] width 50 height 7
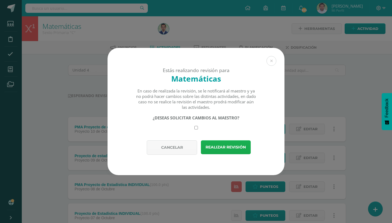
click at [222, 151] on button "Realizar revisión" at bounding box center [226, 147] width 50 height 14
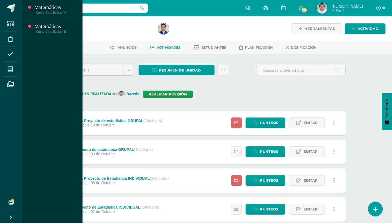
click at [10, 70] on icon at bounding box center [10, 69] width 5 height 5
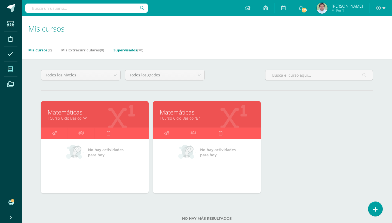
click at [133, 52] on link "Supervisados (70)" at bounding box center [128, 50] width 30 height 9
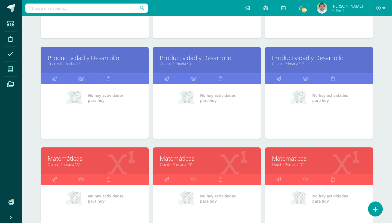
scroll to position [435, 0]
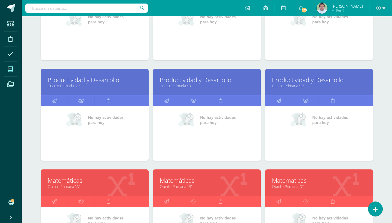
click at [71, 82] on link "Productividad y Desarrollo" at bounding box center [95, 80] width 94 height 8
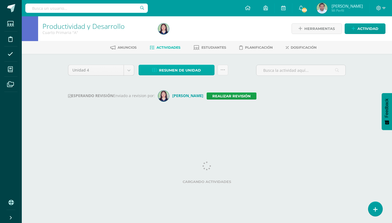
click at [204, 70] on link "Resumen de unidad" at bounding box center [176, 70] width 76 height 11
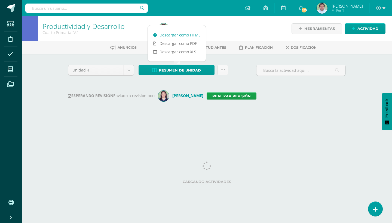
click at [179, 34] on link "Descargar como HTML" at bounding box center [177, 35] width 58 height 8
click at [229, 97] on link "Realizar revisión" at bounding box center [231, 95] width 50 height 7
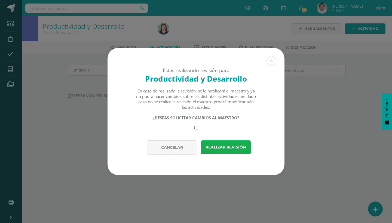
click at [226, 146] on button "Realizar revisión" at bounding box center [226, 147] width 50 height 14
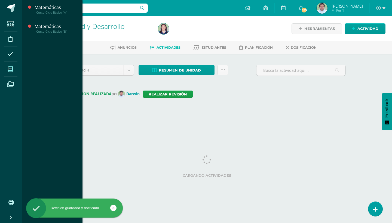
click at [8, 69] on icon at bounding box center [10, 69] width 5 height 5
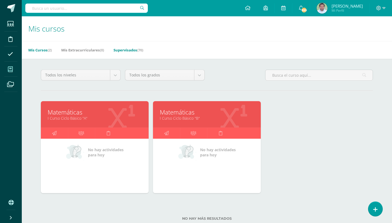
click at [133, 51] on link "Supervisados (70)" at bounding box center [128, 50] width 30 height 9
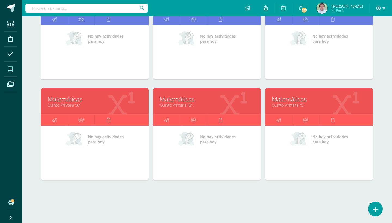
scroll to position [436, 0]
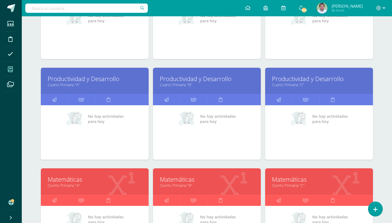
click at [194, 83] on link "Productividad y Desarrollo" at bounding box center [207, 79] width 94 height 8
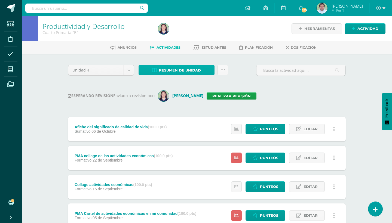
click at [205, 70] on link "Resumen de unidad" at bounding box center [176, 70] width 76 height 11
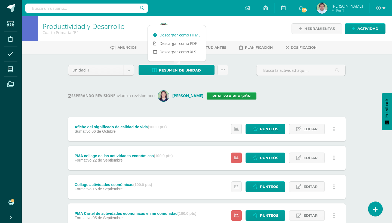
click at [184, 34] on link "Descargar como HTML" at bounding box center [177, 35] width 58 height 8
click at [223, 95] on link "Realizar revisión" at bounding box center [231, 95] width 50 height 7
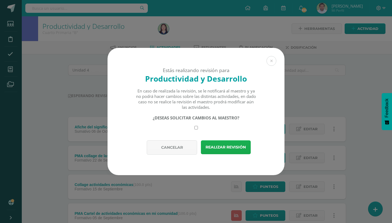
click at [225, 144] on button "Realizar revisión" at bounding box center [226, 147] width 50 height 14
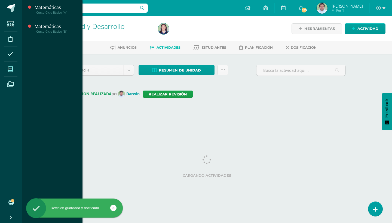
click at [11, 69] on icon at bounding box center [10, 69] width 5 height 5
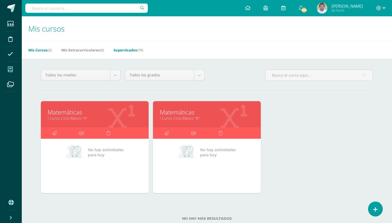
click at [141, 50] on span "(70)" at bounding box center [140, 50] width 6 height 5
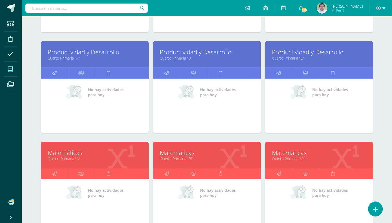
scroll to position [448, 0]
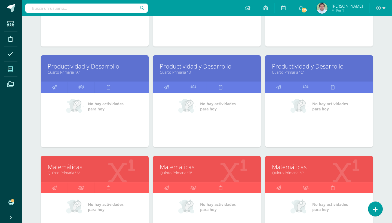
click at [295, 71] on link "Cuarto Primaria "C"" at bounding box center [319, 72] width 94 height 5
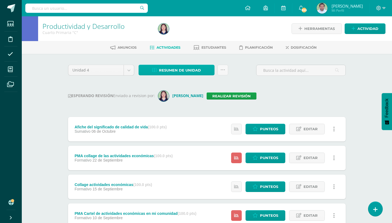
click at [212, 71] on link "Resumen de unidad" at bounding box center [176, 70] width 76 height 11
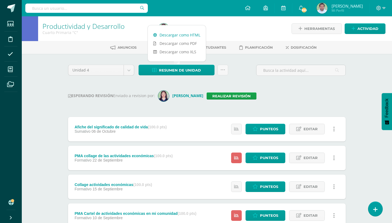
click at [191, 36] on link "Descargar como HTML" at bounding box center [177, 35] width 58 height 8
click at [223, 96] on link "Realizar revisión" at bounding box center [231, 95] width 50 height 7
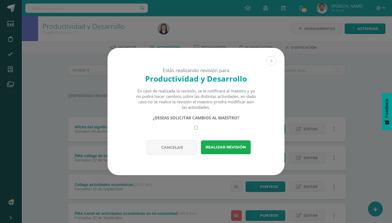
click at [221, 149] on button "Realizar revisión" at bounding box center [226, 147] width 50 height 14
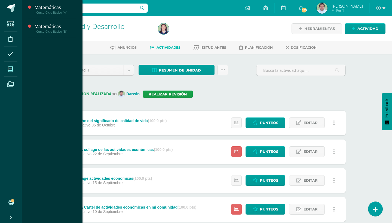
click at [11, 67] on icon at bounding box center [10, 69] width 5 height 5
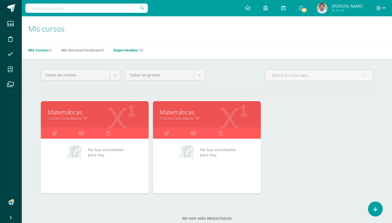
click at [139, 51] on link "Supervisados (70)" at bounding box center [128, 50] width 30 height 9
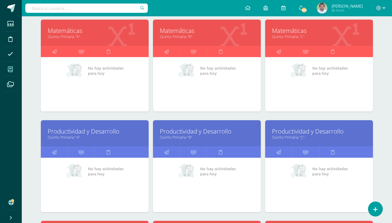
scroll to position [618, 0]
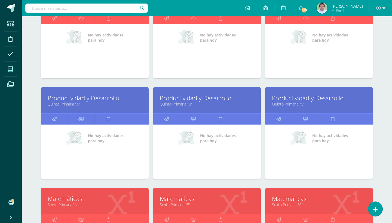
click at [90, 100] on link "Productividad y Desarrollo" at bounding box center [95, 98] width 94 height 8
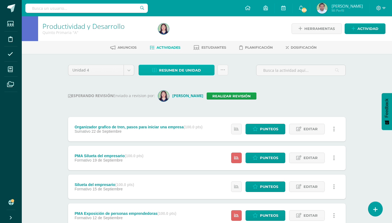
click at [208, 70] on link "Resumen de unidad" at bounding box center [176, 70] width 76 height 11
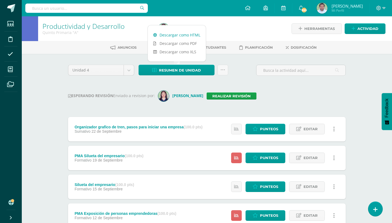
click at [185, 35] on link "Descargar como HTML" at bounding box center [177, 35] width 58 height 8
click at [225, 95] on link "Realizar revisión" at bounding box center [231, 95] width 50 height 7
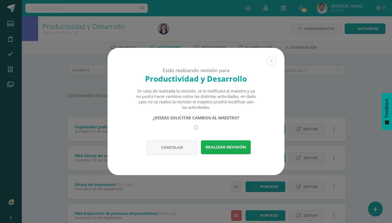
click at [222, 146] on button "Realizar revisión" at bounding box center [226, 147] width 50 height 14
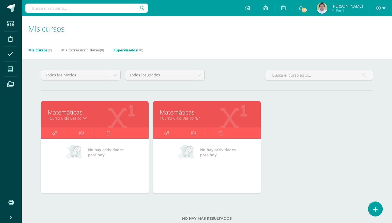
click at [132, 50] on link "Supervisados (70)" at bounding box center [128, 50] width 30 height 9
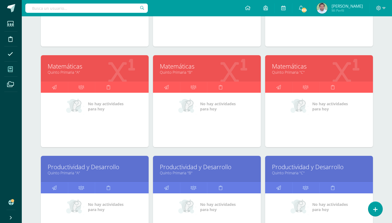
scroll to position [639, 0]
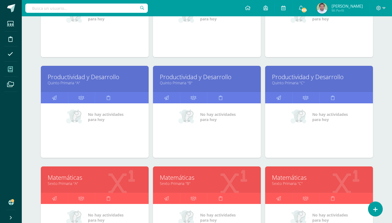
click at [194, 80] on link "Productividad y Desarrollo" at bounding box center [207, 77] width 94 height 8
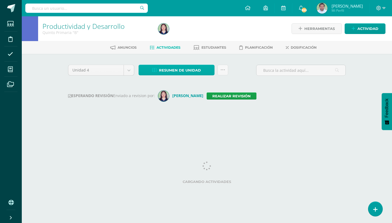
click at [210, 72] on link "Resumen de unidad" at bounding box center [176, 70] width 76 height 11
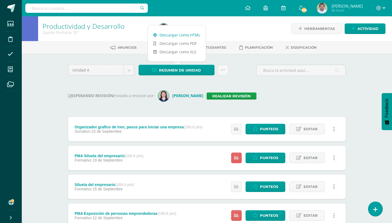
click at [192, 34] on link "Descargar como HTML" at bounding box center [177, 35] width 58 height 8
click at [215, 96] on link "Realizar revisión" at bounding box center [231, 95] width 50 height 7
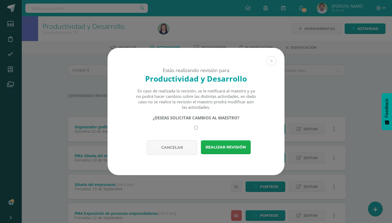
click at [225, 145] on button "Realizar revisión" at bounding box center [226, 147] width 50 height 14
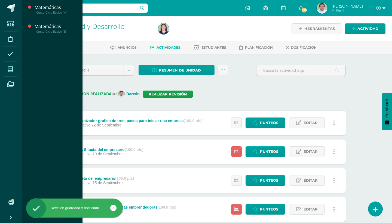
click at [10, 70] on icon at bounding box center [10, 69] width 5 height 5
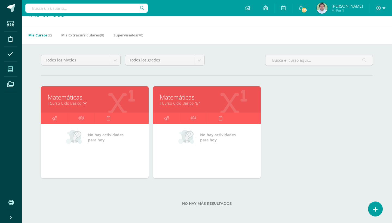
scroll to position [15, 0]
click at [143, 35] on span "(70)" at bounding box center [140, 35] width 6 height 5
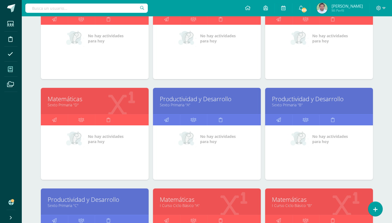
scroll to position [818, 0]
click at [187, 99] on link "Productividad y Desarrollo" at bounding box center [207, 99] width 94 height 8
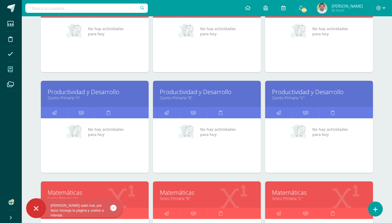
scroll to position [613, 0]
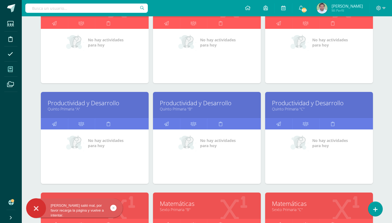
click at [294, 108] on link "Quinto Primaria "C"" at bounding box center [319, 108] width 94 height 5
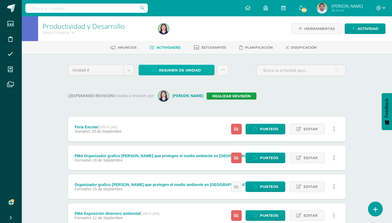
click at [210, 70] on link "Resumen de unidad" at bounding box center [176, 70] width 76 height 11
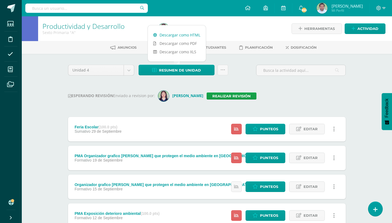
click at [190, 34] on link "Descargar como HTML" at bounding box center [177, 35] width 58 height 8
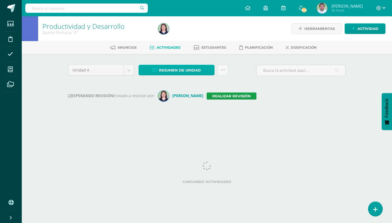
click at [209, 70] on link "Resumen de unidad" at bounding box center [176, 70] width 76 height 11
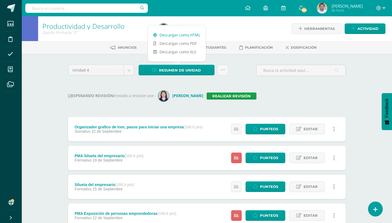
click at [180, 35] on link "Descargar como HTML" at bounding box center [177, 35] width 58 height 8
click at [216, 93] on link "Realizar revisión" at bounding box center [231, 95] width 50 height 7
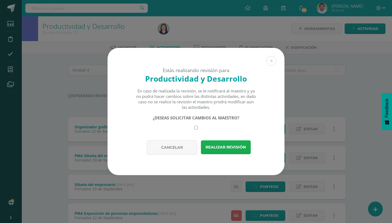
click at [219, 148] on button "Realizar revisión" at bounding box center [226, 147] width 50 height 14
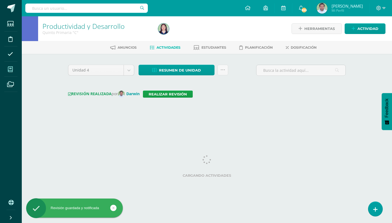
click at [8, 69] on icon at bounding box center [10, 69] width 5 height 5
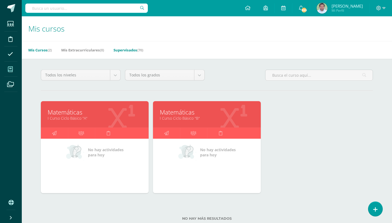
click at [139, 52] on link "Supervisados (70)" at bounding box center [128, 50] width 30 height 9
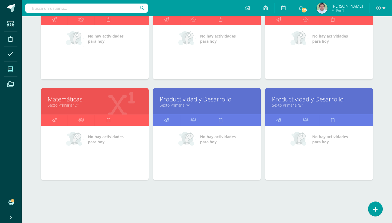
scroll to position [818, 0]
click at [190, 103] on link "Sexto Primaria "A"" at bounding box center [207, 105] width 94 height 5
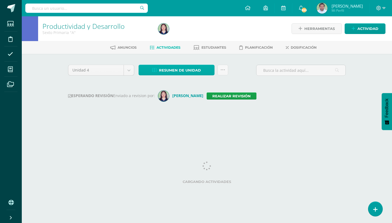
click at [202, 69] on link "Resumen de unidad" at bounding box center [176, 70] width 76 height 11
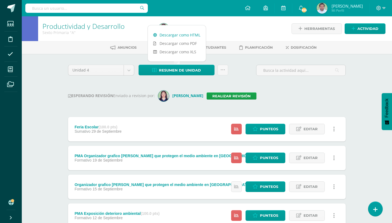
click at [186, 35] on link "Descargar como HTML" at bounding box center [177, 35] width 58 height 8
click at [224, 97] on link "Realizar revisión" at bounding box center [231, 95] width 50 height 7
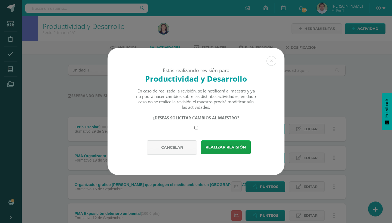
click at [197, 126] on input "checkbox" at bounding box center [196, 128] width 4 height 4
checkbox input "true"
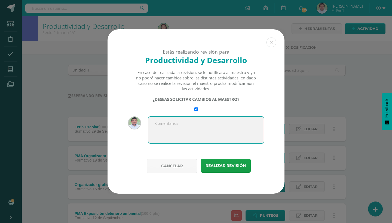
click at [178, 123] on textarea at bounding box center [206, 129] width 116 height 27
type textarea "Hola Isa, agregar la actividad sumativa."
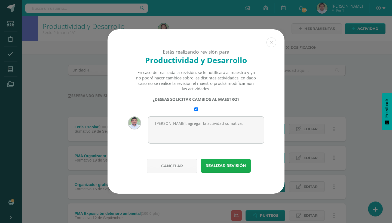
click at [227, 164] on button "Realizar revisión" at bounding box center [226, 166] width 50 height 14
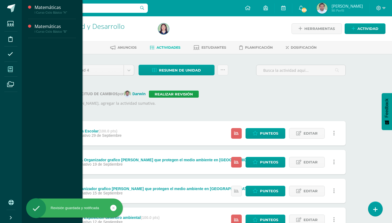
click at [12, 69] on icon at bounding box center [10, 69] width 5 height 5
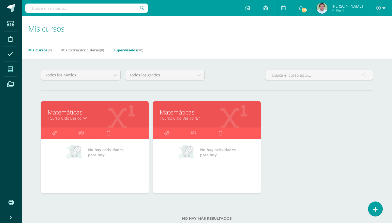
click at [132, 50] on link "Supervisados (70)" at bounding box center [128, 50] width 30 height 9
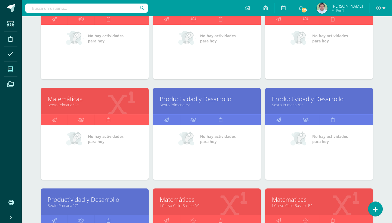
scroll to position [818, 0]
click at [293, 104] on link "Sexto Primaria "B"" at bounding box center [319, 105] width 94 height 5
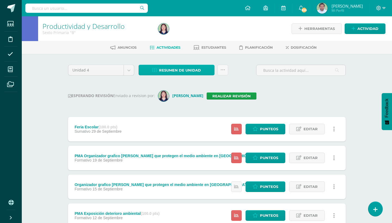
click at [204, 72] on link "Resumen de unidad" at bounding box center [176, 70] width 76 height 11
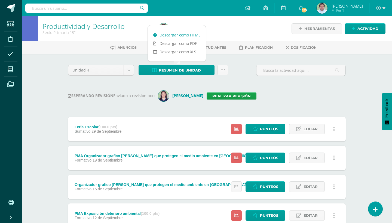
click at [182, 33] on link "Descargar como HTML" at bounding box center [177, 35] width 58 height 8
click at [228, 97] on link "Realizar revisión" at bounding box center [231, 95] width 50 height 7
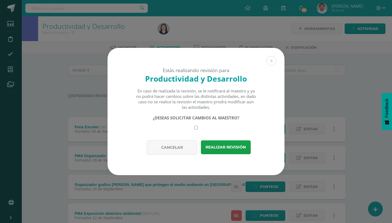
click at [196, 128] on input "checkbox" at bounding box center [196, 128] width 4 height 4
checkbox input "true"
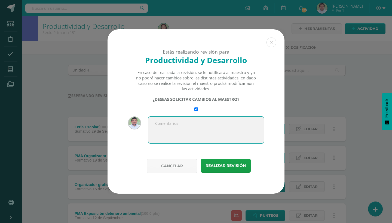
click at [190, 121] on textarea at bounding box center [206, 129] width 116 height 27
type textarea "Agregar actividad sumativa"
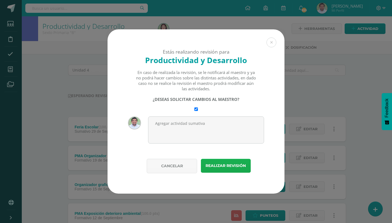
click at [228, 170] on button "Realizar revisión" at bounding box center [226, 166] width 50 height 14
click at [12, 71] on div "Estás realizando revisión para Productividad y Desarrollo En caso de realizada …" at bounding box center [195, 111] width 387 height 164
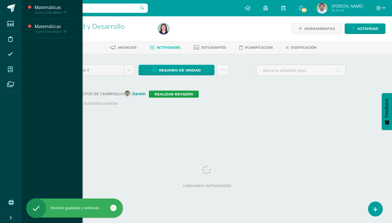
click at [13, 69] on icon at bounding box center [10, 69] width 5 height 5
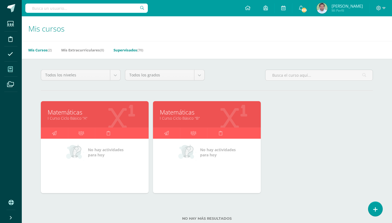
click at [140, 49] on span "(70)" at bounding box center [140, 50] width 6 height 5
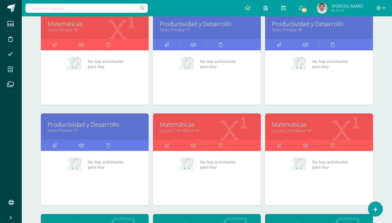
scroll to position [900, 0]
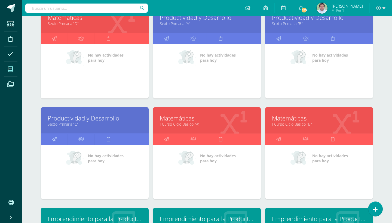
click at [93, 119] on link "Productividad y Desarrollo" at bounding box center [95, 118] width 94 height 8
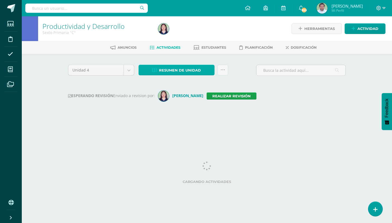
click at [207, 72] on link "Resumen de unidad" at bounding box center [176, 70] width 76 height 11
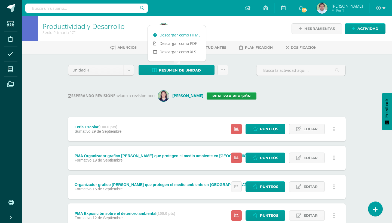
click at [185, 34] on link "Descargar como HTML" at bounding box center [177, 35] width 58 height 8
click at [227, 97] on link "Realizar revisión" at bounding box center [231, 95] width 50 height 7
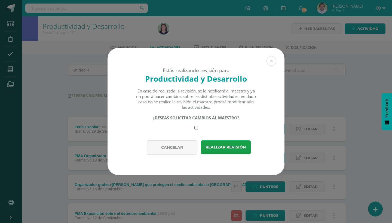
click at [197, 127] on input "checkbox" at bounding box center [196, 128] width 4 height 4
checkbox input "true"
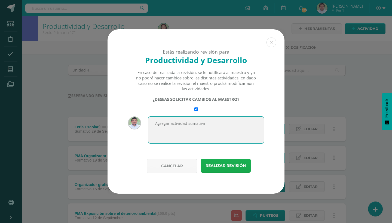
type textarea "Agregar actividad sumativa"
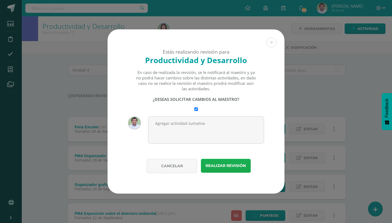
click at [231, 168] on button "Realizar revisión" at bounding box center [226, 166] width 50 height 14
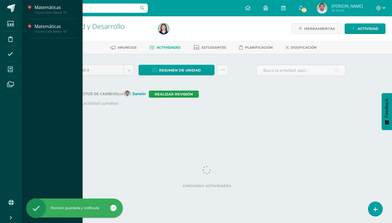
click at [12, 69] on icon at bounding box center [10, 69] width 5 height 5
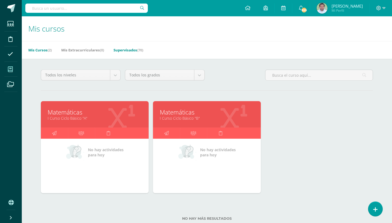
click at [139, 49] on link "Supervisados (70)" at bounding box center [128, 50] width 30 height 9
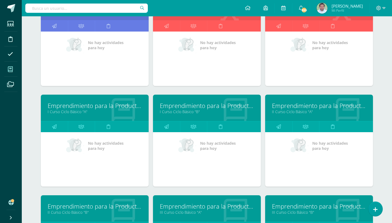
scroll to position [1042, 0]
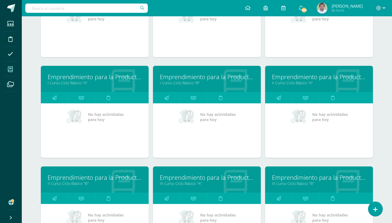
click at [73, 79] on link "Emprendimiento para la Productividad" at bounding box center [95, 77] width 94 height 8
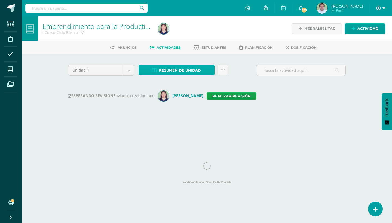
click at [208, 70] on link "Resumen de unidad" at bounding box center [176, 70] width 76 height 11
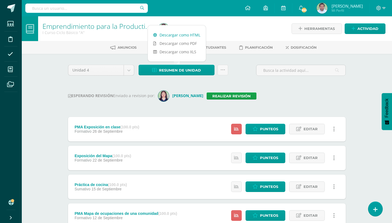
click at [189, 34] on link "Descargar como HTML" at bounding box center [177, 35] width 58 height 8
click at [214, 94] on link "Realizar revisión" at bounding box center [231, 95] width 50 height 7
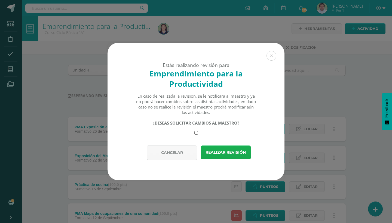
click at [222, 152] on button "Realizar revisión" at bounding box center [226, 153] width 50 height 14
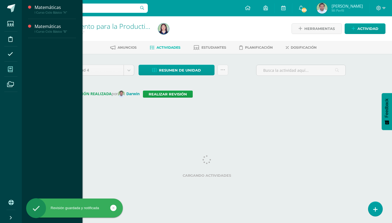
click at [10, 69] on icon at bounding box center [10, 69] width 5 height 5
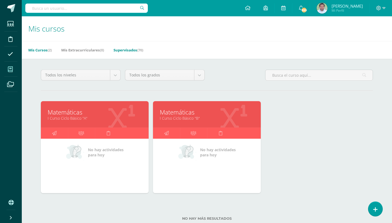
click at [140, 47] on link "Supervisados (70)" at bounding box center [128, 50] width 30 height 9
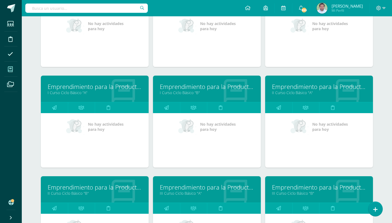
scroll to position [1031, 0]
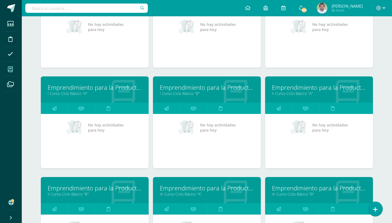
click at [186, 91] on link "Emprendimiento para la Productividad" at bounding box center [207, 87] width 94 height 8
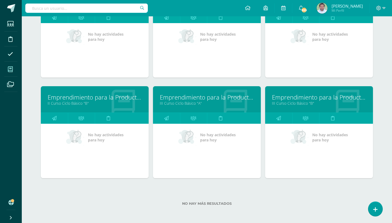
scroll to position [1069, 0]
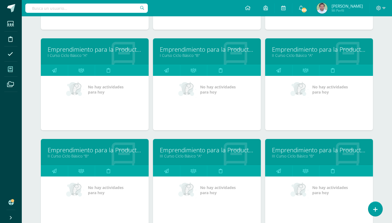
click at [295, 55] on link "II Curso Ciclo Básico "A"" at bounding box center [319, 55] width 94 height 5
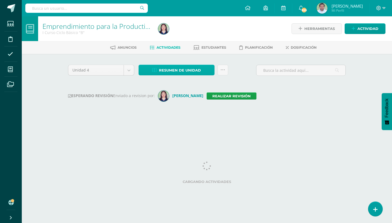
click at [202, 70] on link "Resumen de unidad" at bounding box center [176, 70] width 76 height 11
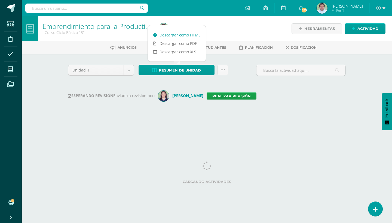
click at [179, 36] on link "Descargar como HTML" at bounding box center [177, 35] width 58 height 8
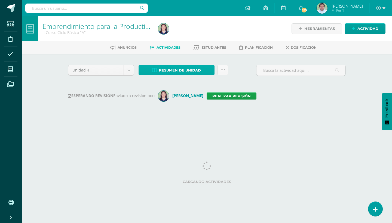
click at [202, 70] on link "Resumen de unidad" at bounding box center [176, 70] width 76 height 11
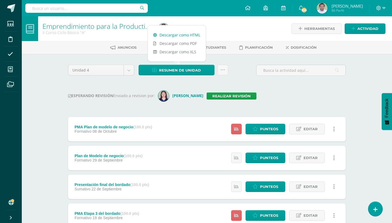
click at [188, 36] on link "Descargar como HTML" at bounding box center [177, 35] width 58 height 8
click at [233, 96] on link "Realizar revisión" at bounding box center [231, 95] width 50 height 7
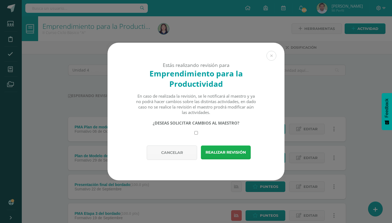
click at [228, 151] on button "Realizar revisión" at bounding box center [226, 153] width 50 height 14
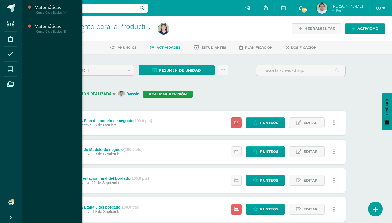
click at [12, 72] on icon at bounding box center [10, 69] width 5 height 5
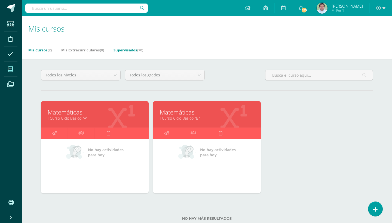
click at [137, 50] on link "Supervisados (70)" at bounding box center [128, 50] width 30 height 9
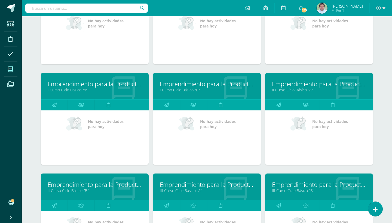
scroll to position [1037, 0]
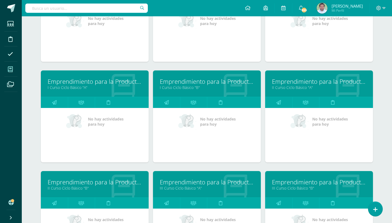
click at [192, 86] on link "I Curso Ciclo Básico "B"" at bounding box center [207, 87] width 94 height 5
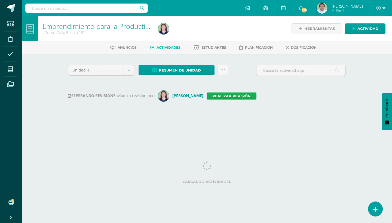
click at [217, 95] on link "Realizar revisión" at bounding box center [231, 95] width 50 height 7
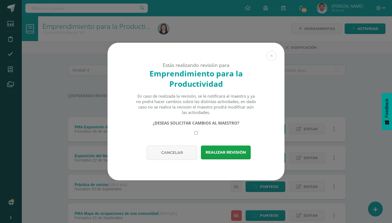
click at [196, 134] on input "checkbox" at bounding box center [196, 133] width 4 height 4
checkbox input "true"
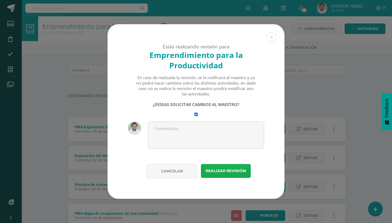
click at [224, 169] on button "Realizar revisión" at bounding box center [226, 171] width 50 height 14
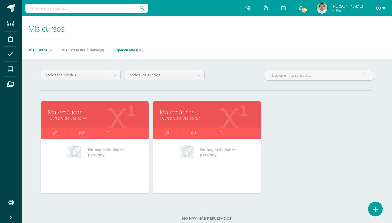
click at [136, 52] on link "Supervisados (70)" at bounding box center [128, 50] width 30 height 9
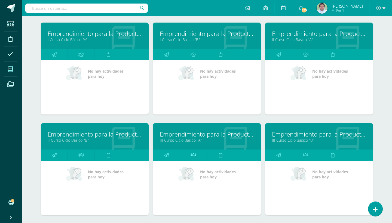
scroll to position [1084, 0]
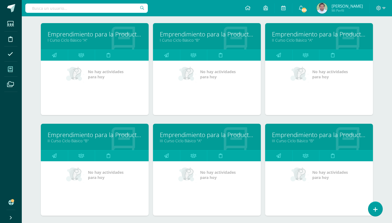
click at [85, 136] on link "Emprendimiento para la Productividad" at bounding box center [95, 135] width 94 height 8
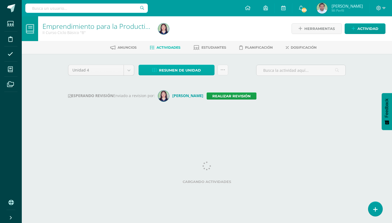
click at [206, 69] on link "Resumen de unidad" at bounding box center [176, 70] width 76 height 11
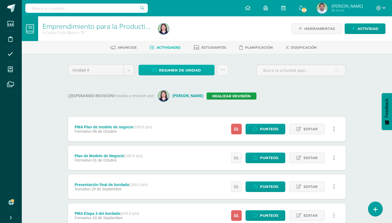
click at [203, 70] on link "Resumen de unidad" at bounding box center [176, 70] width 76 height 11
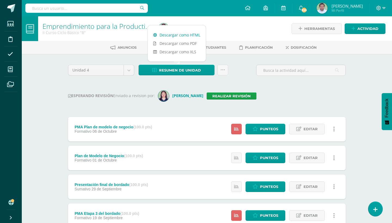
click at [182, 35] on link "Descargar como HTML" at bounding box center [177, 35] width 58 height 8
click at [218, 93] on link "Realizar revisión" at bounding box center [231, 95] width 50 height 7
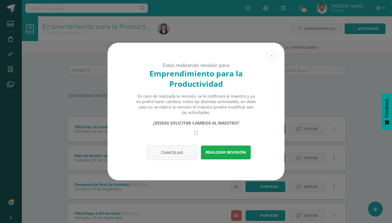
click at [222, 148] on button "Realizar revisión" at bounding box center [226, 153] width 50 height 14
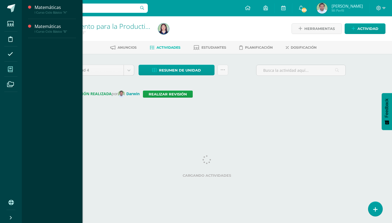
click at [11, 69] on icon at bounding box center [10, 69] width 5 height 5
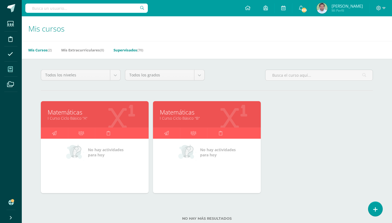
click at [143, 49] on span "(70)" at bounding box center [140, 50] width 6 height 5
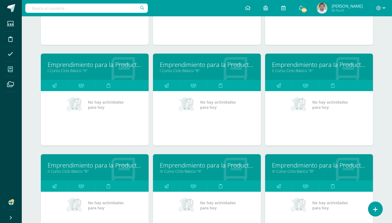
scroll to position [1048, 0]
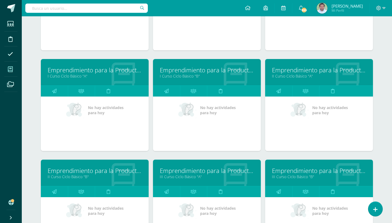
click at [184, 173] on link "Emprendimiento para la Productividad" at bounding box center [207, 170] width 94 height 8
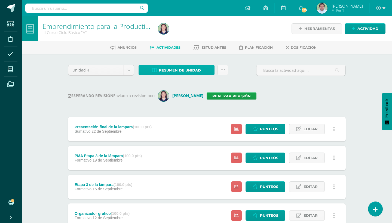
click at [202, 68] on link "Resumen de unidad" at bounding box center [176, 70] width 76 height 11
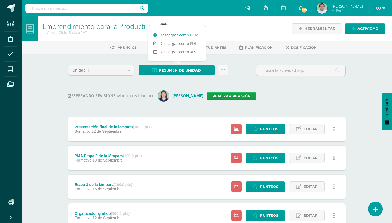
click at [187, 35] on link "Descargar como HTML" at bounding box center [177, 35] width 58 height 8
click at [221, 97] on link "Realizar revisión" at bounding box center [231, 95] width 50 height 7
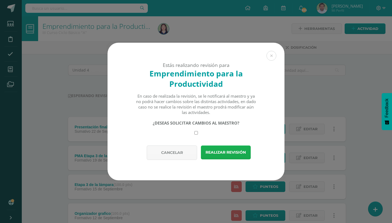
click at [221, 151] on button "Realizar revisión" at bounding box center [226, 153] width 50 height 14
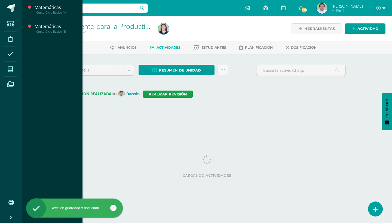
click at [12, 68] on icon at bounding box center [10, 69] width 5 height 5
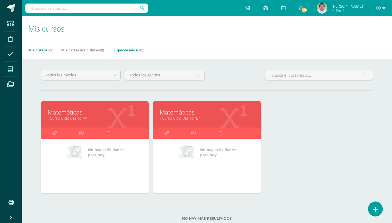
click at [139, 48] on link "Supervisados (70)" at bounding box center [128, 50] width 30 height 9
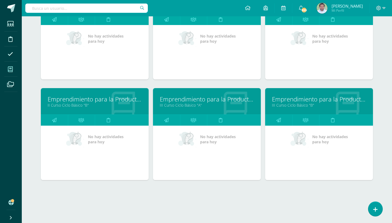
scroll to position [1120, 0]
click at [301, 103] on link "III Curso Ciclo Básico "B"" at bounding box center [319, 105] width 94 height 5
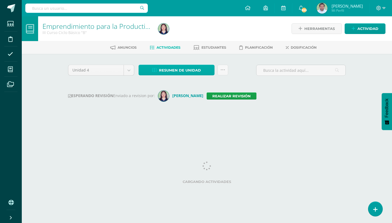
click at [208, 71] on link "Resumen de unidad" at bounding box center [176, 70] width 76 height 11
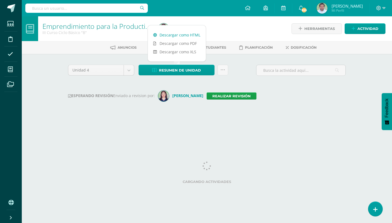
click at [177, 35] on link "Descargar como HTML" at bounding box center [177, 35] width 58 height 8
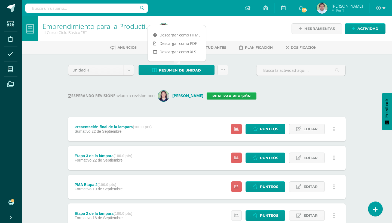
click at [221, 94] on link "Realizar revisión" at bounding box center [231, 95] width 50 height 7
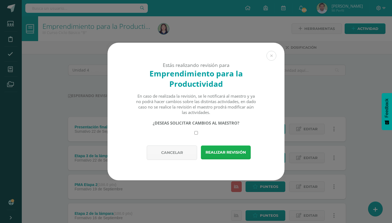
click at [229, 150] on button "Realizar revisión" at bounding box center [226, 153] width 50 height 14
